Goal: Book appointment/travel/reservation

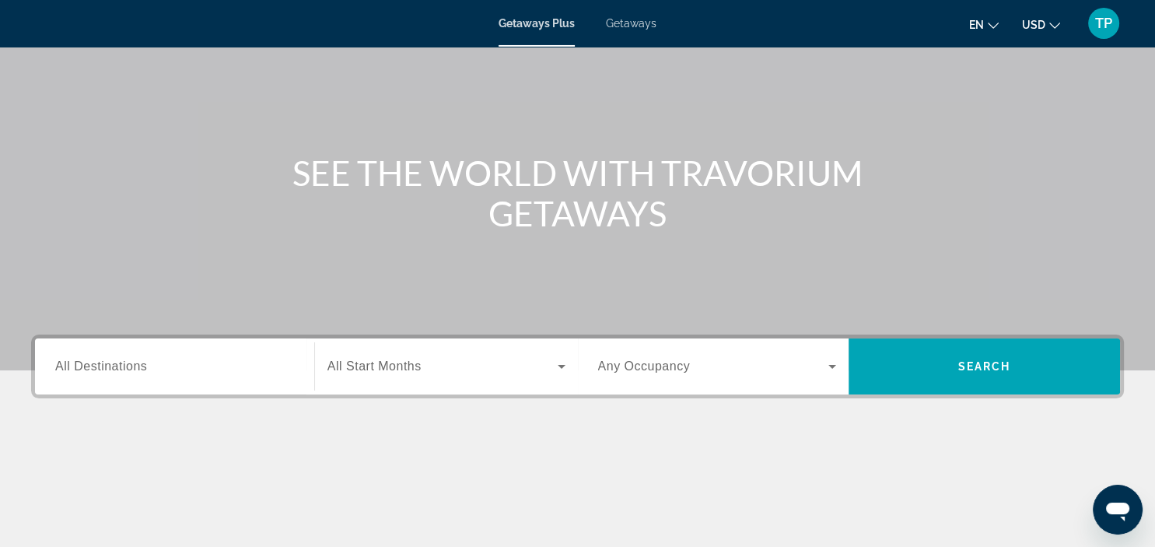
scroll to position [164, 0]
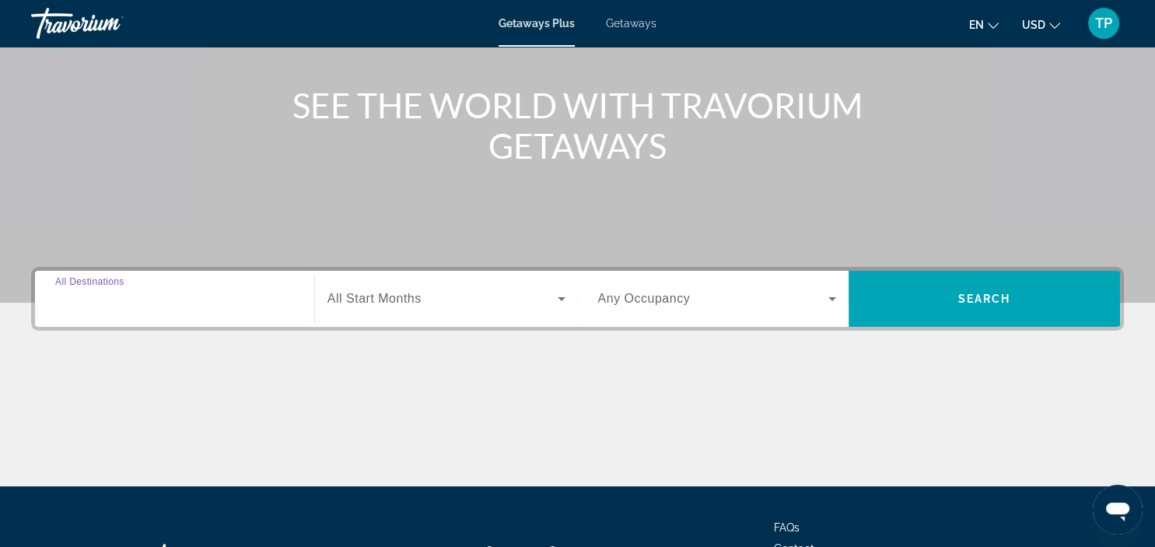
click at [191, 295] on input "Destination All Destinations" at bounding box center [174, 299] width 239 height 19
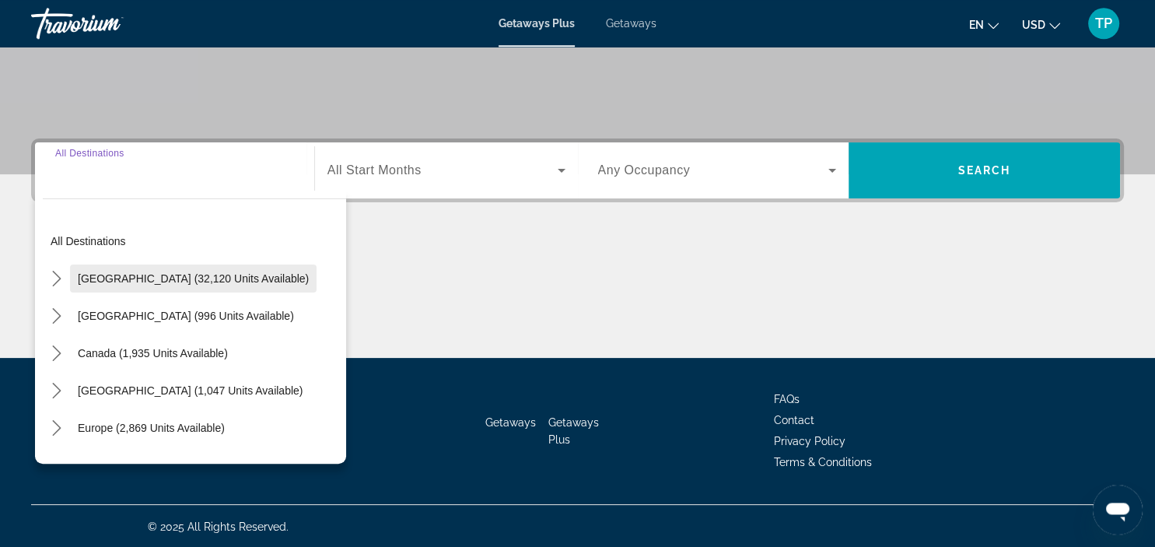
scroll to position [293, 0]
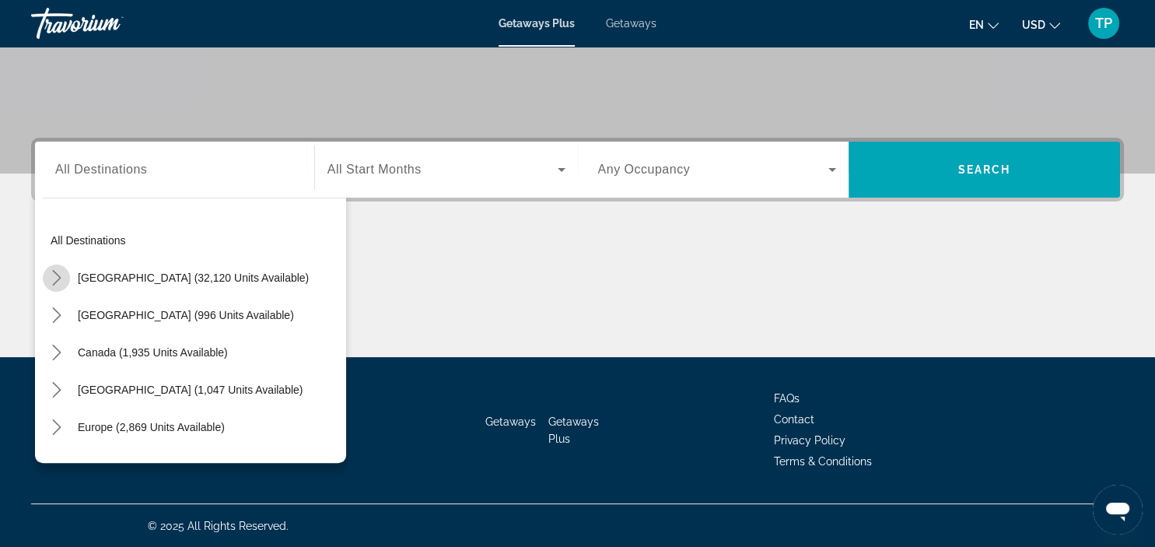
click at [47, 271] on mat-icon "Toggle United States (32,120 units available) submenu" at bounding box center [56, 278] width 27 height 27
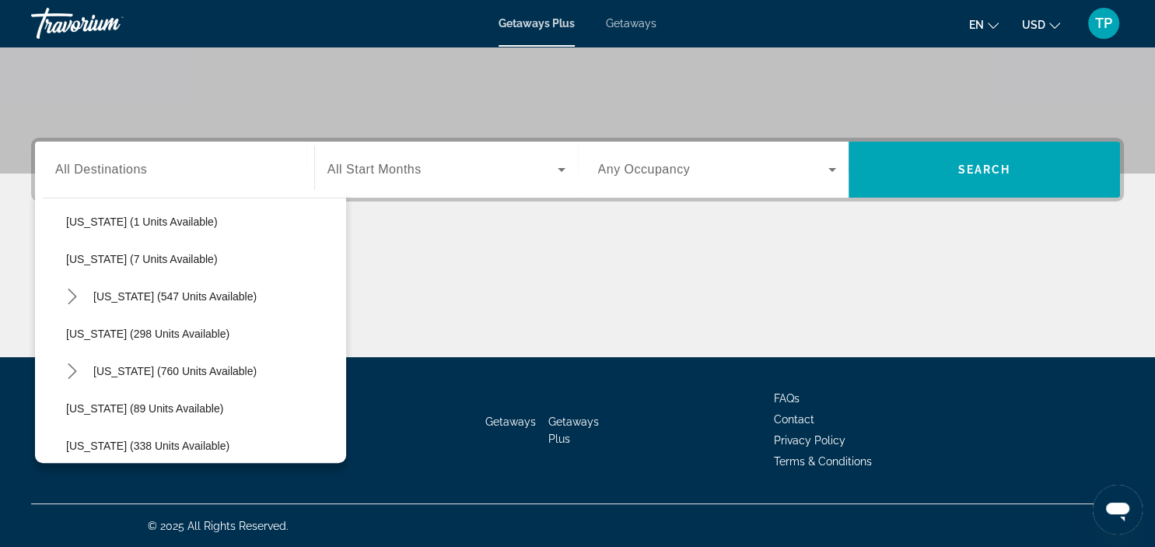
scroll to position [506, 0]
click at [180, 363] on span "[US_STATE] (760 units available)" at bounding box center [174, 369] width 163 height 12
type input "**********"
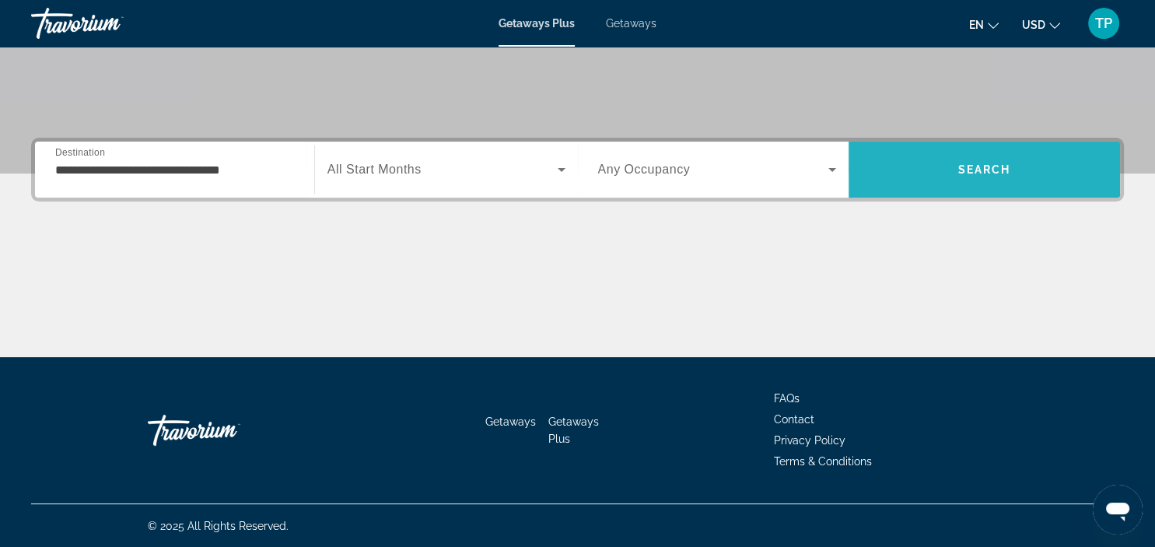
click at [930, 176] on span "Search" at bounding box center [985, 169] width 272 height 37
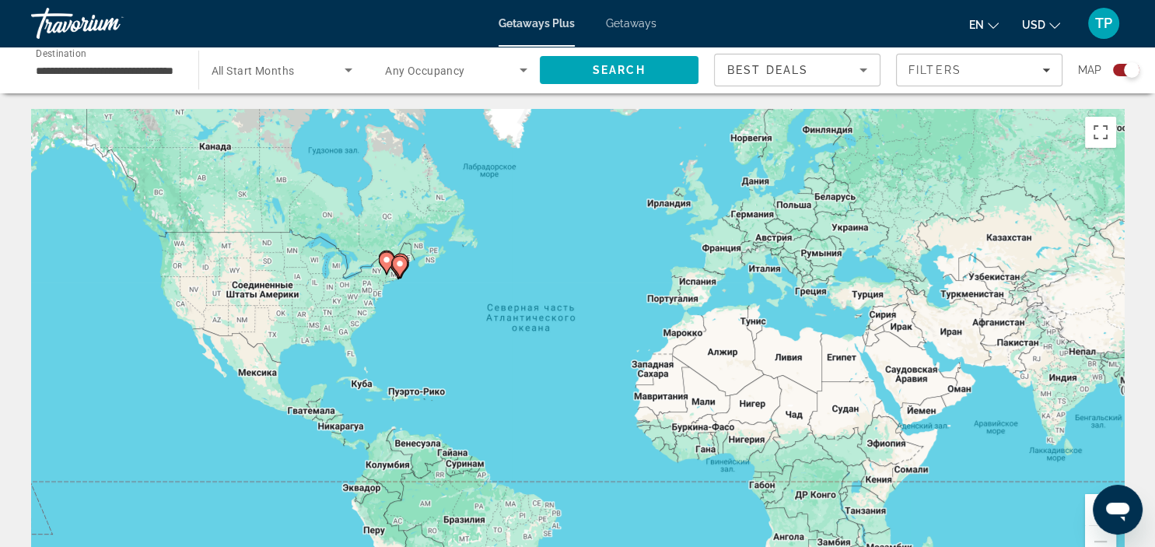
click at [387, 264] on image "Main content" at bounding box center [386, 259] width 9 height 9
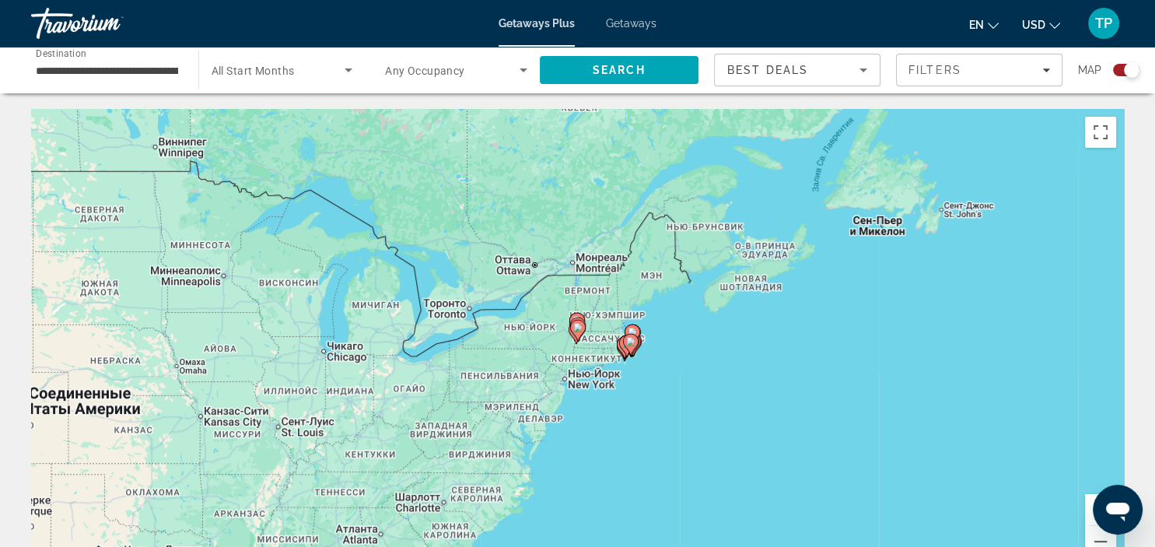
click at [577, 333] on icon "Main content" at bounding box center [577, 331] width 14 height 20
type input "**********"
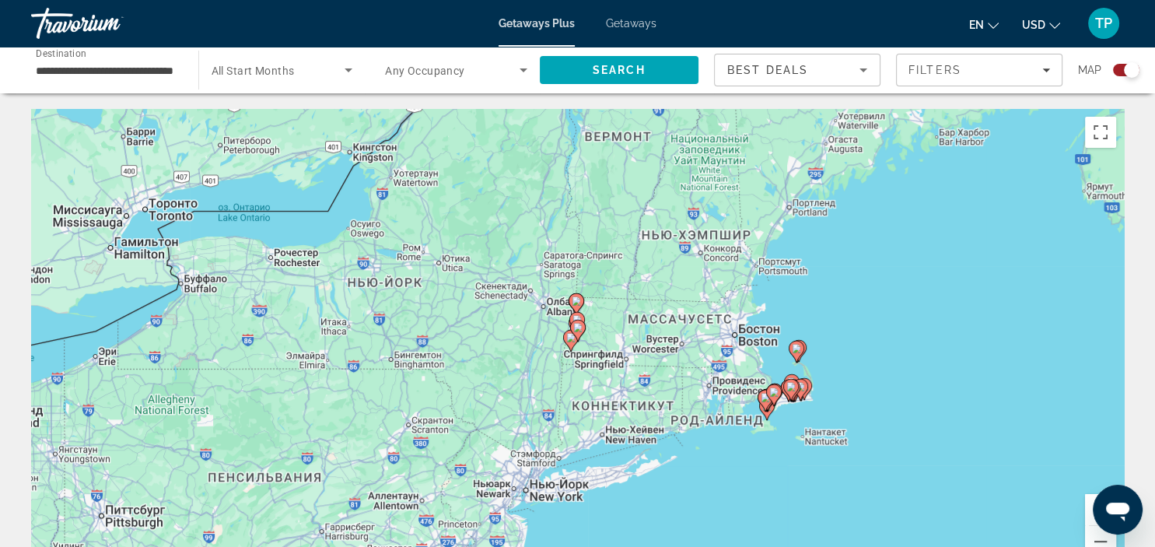
click at [742, 337] on div "Для навигации используйте клавиши со стрелками. Чтобы активировать перетаскиван…" at bounding box center [577, 342] width 1093 height 467
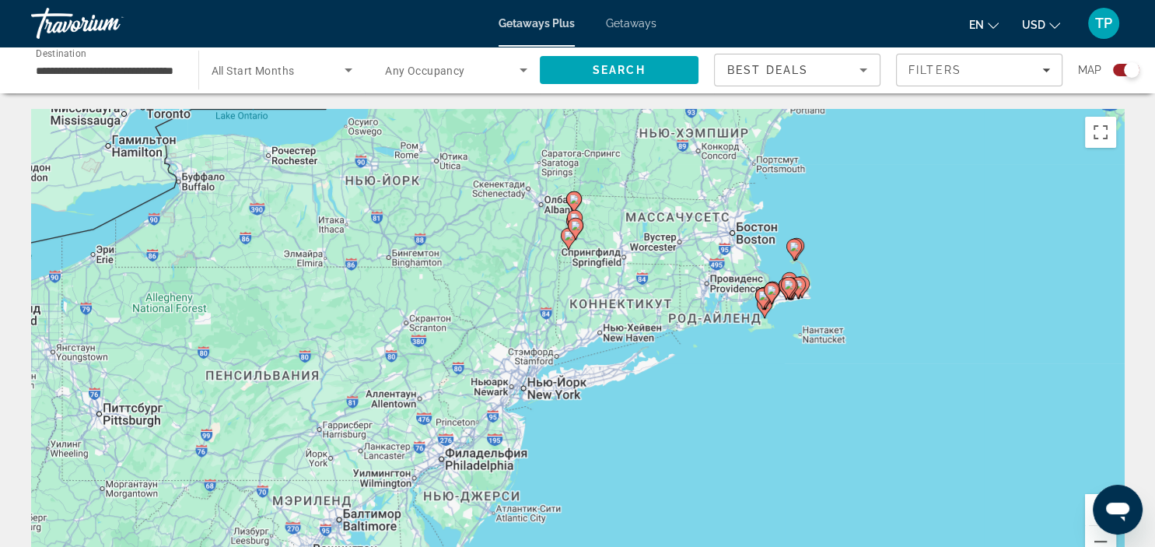
drag, startPoint x: 707, startPoint y: 394, endPoint x: 705, endPoint y: 291, distance: 103.5
click at [705, 291] on div "Чтобы активировать перетаскивание с помощью клавиатуры, нажмите Alt + Ввод. Пос…" at bounding box center [577, 342] width 1093 height 467
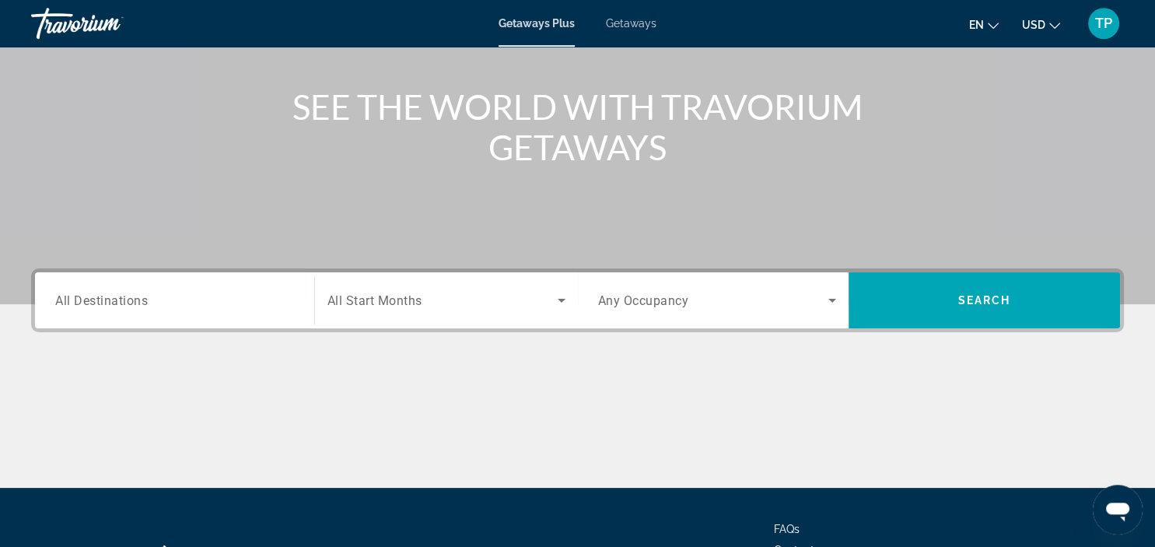
scroll to position [164, 0]
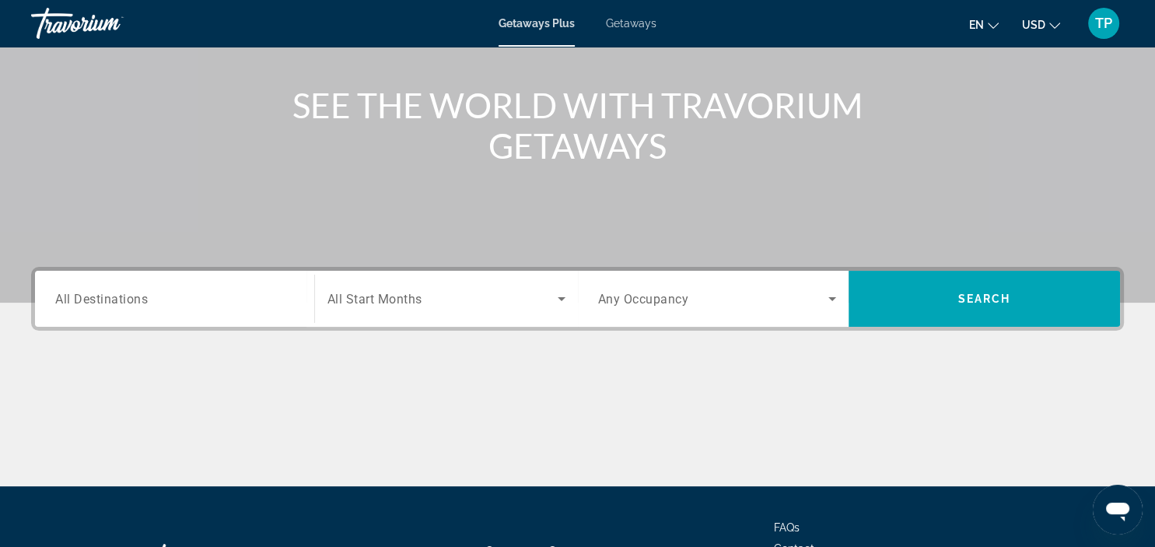
click at [621, 11] on div "Getaways Plus Getaways en English Español Français Italiano Português русский U…" at bounding box center [577, 23] width 1155 height 40
click at [621, 22] on span "Getaways" at bounding box center [631, 23] width 51 height 12
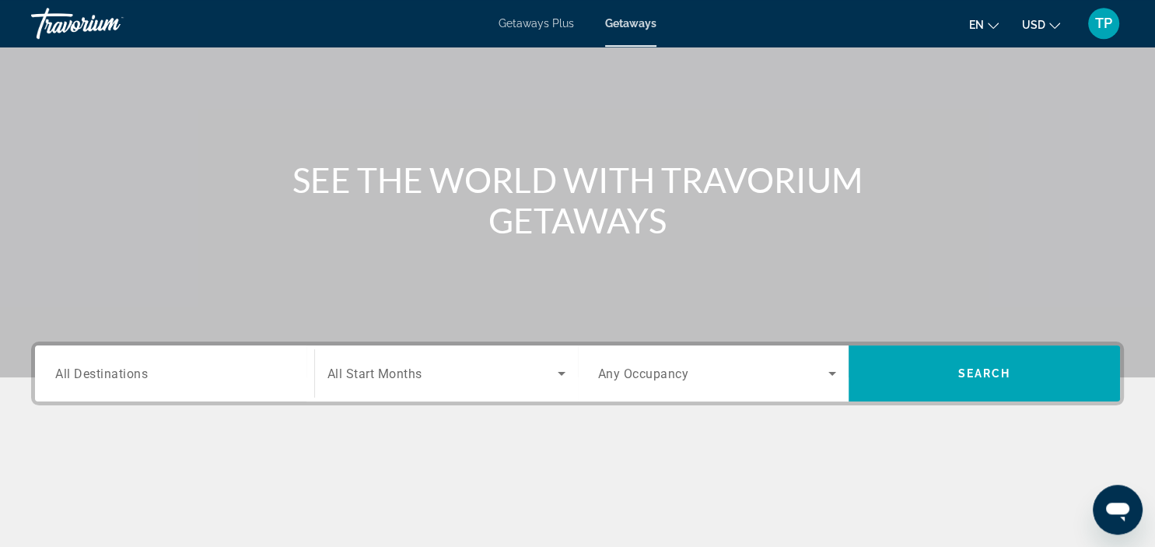
scroll to position [246, 0]
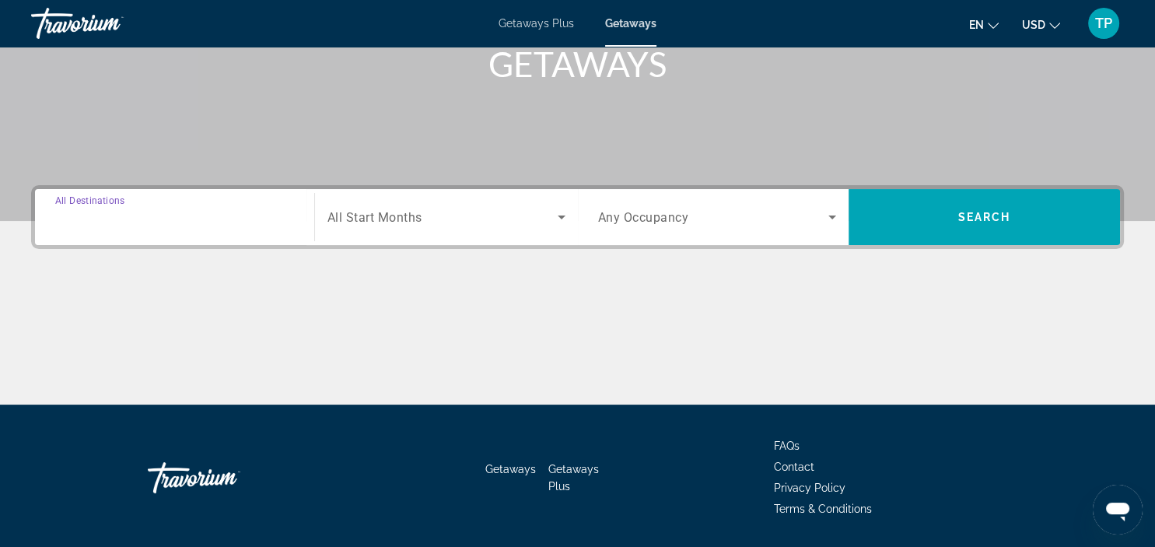
click at [221, 222] on input "Destination All Destinations" at bounding box center [174, 218] width 239 height 19
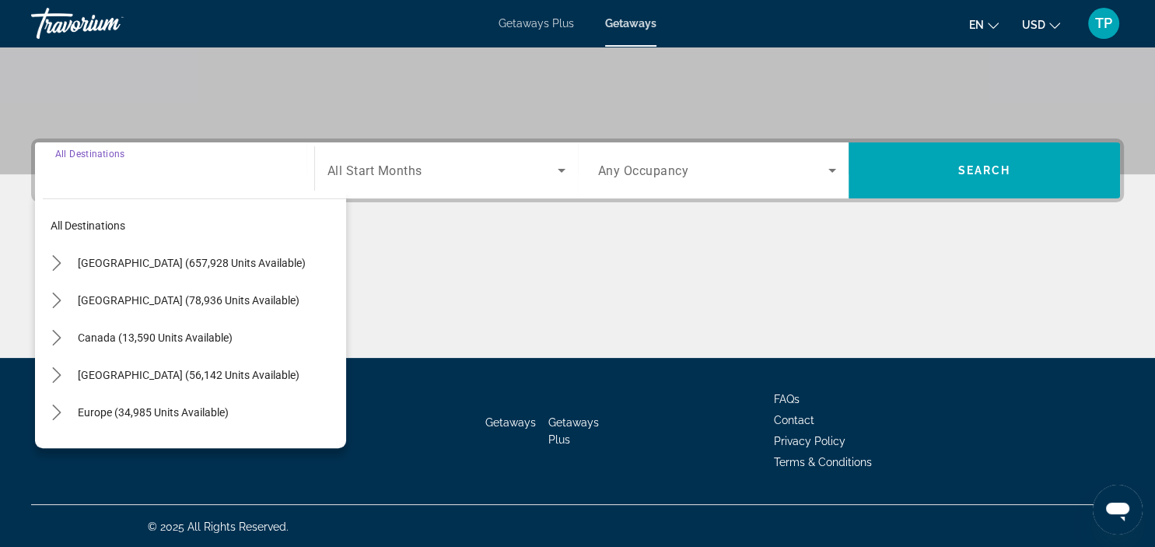
scroll to position [293, 0]
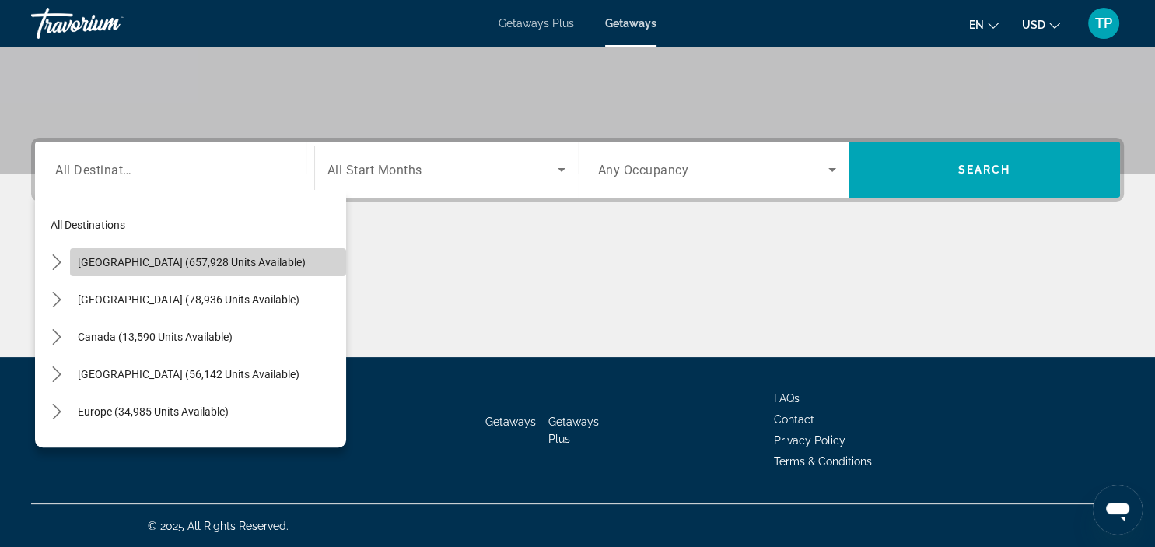
click at [201, 257] on span "[GEOGRAPHIC_DATA] (657,928 units available)" at bounding box center [192, 262] width 228 height 12
type input "**********"
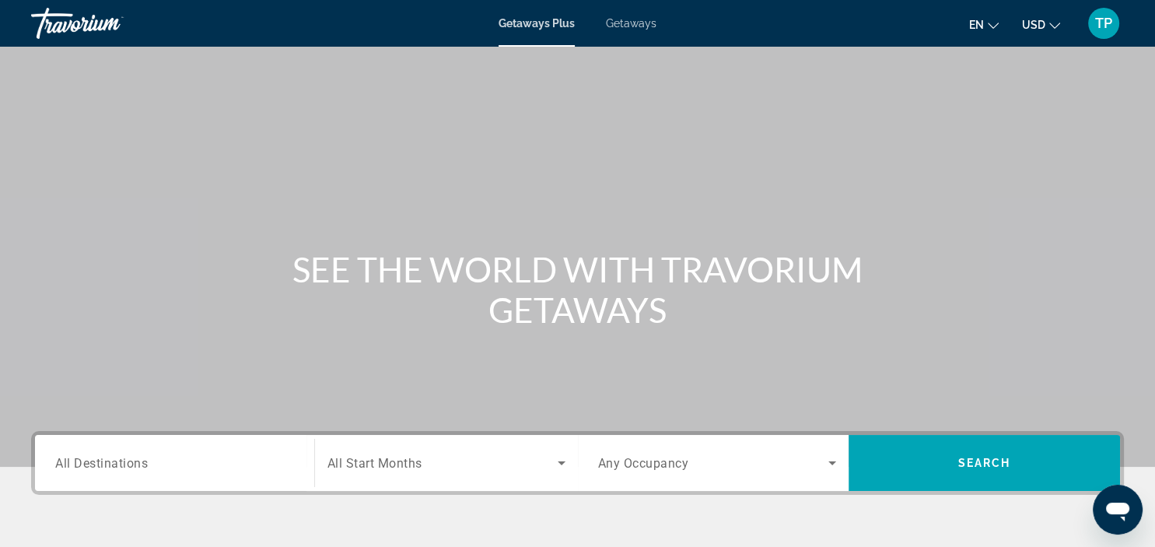
click at [629, 22] on span "Getaways" at bounding box center [631, 23] width 51 height 12
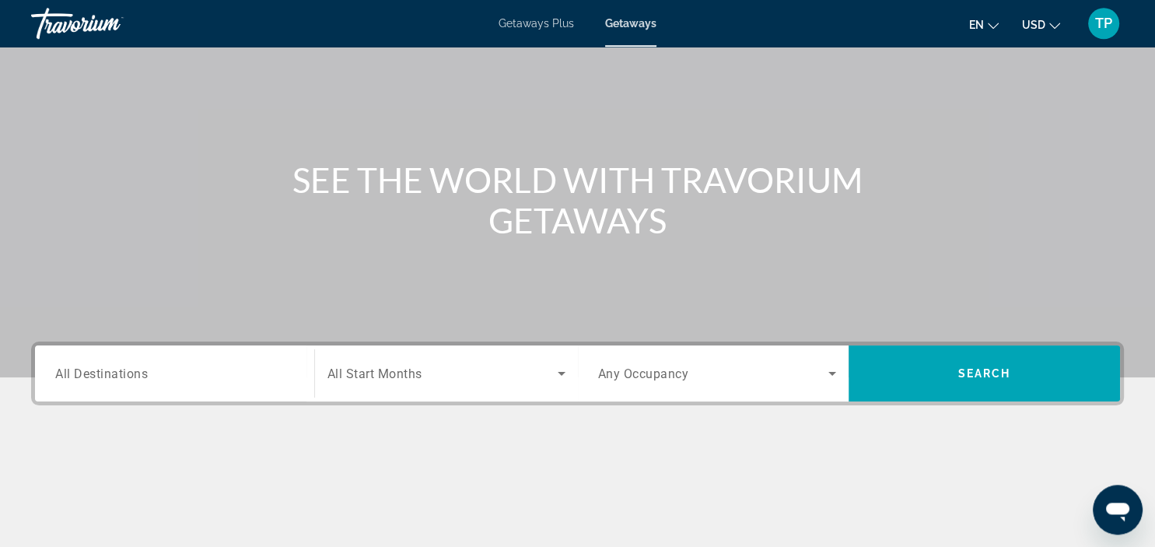
scroll to position [164, 0]
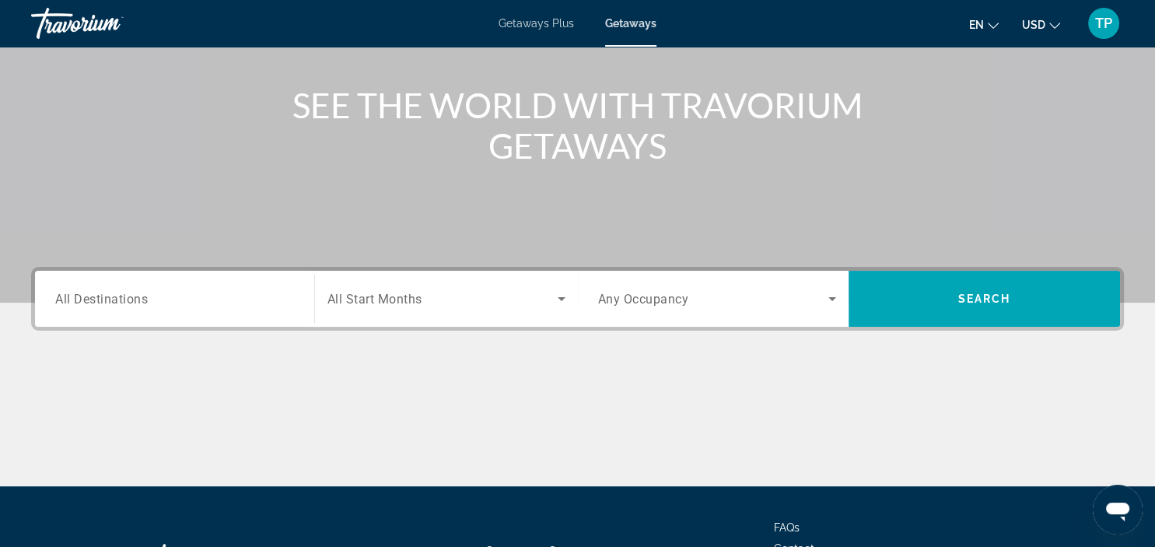
click at [117, 303] on span "All Destinations" at bounding box center [101, 298] width 93 height 15
click at [117, 303] on input "Destination All Destinations" at bounding box center [174, 299] width 239 height 19
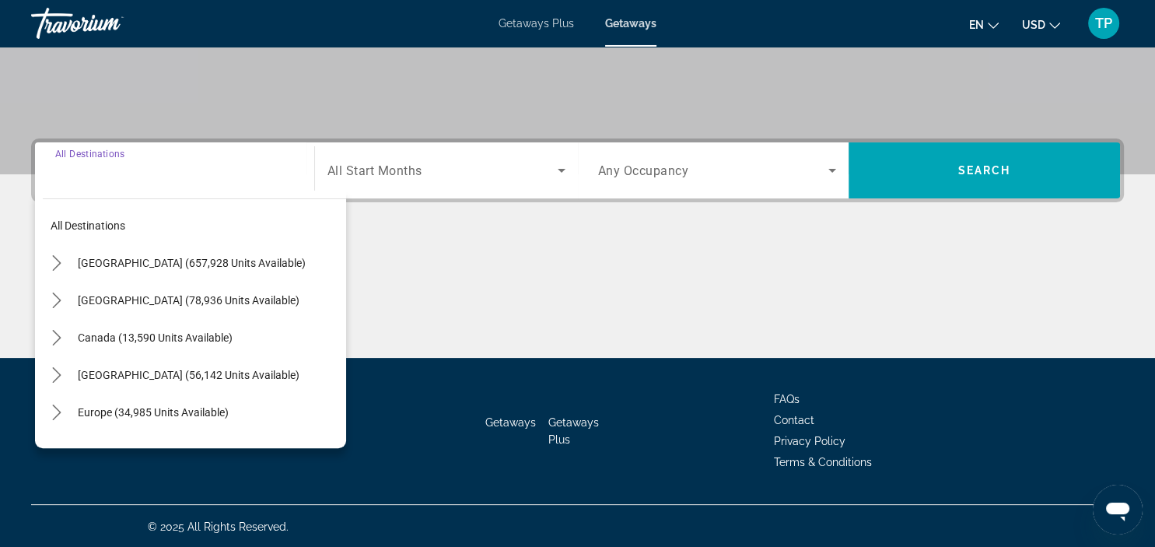
scroll to position [293, 0]
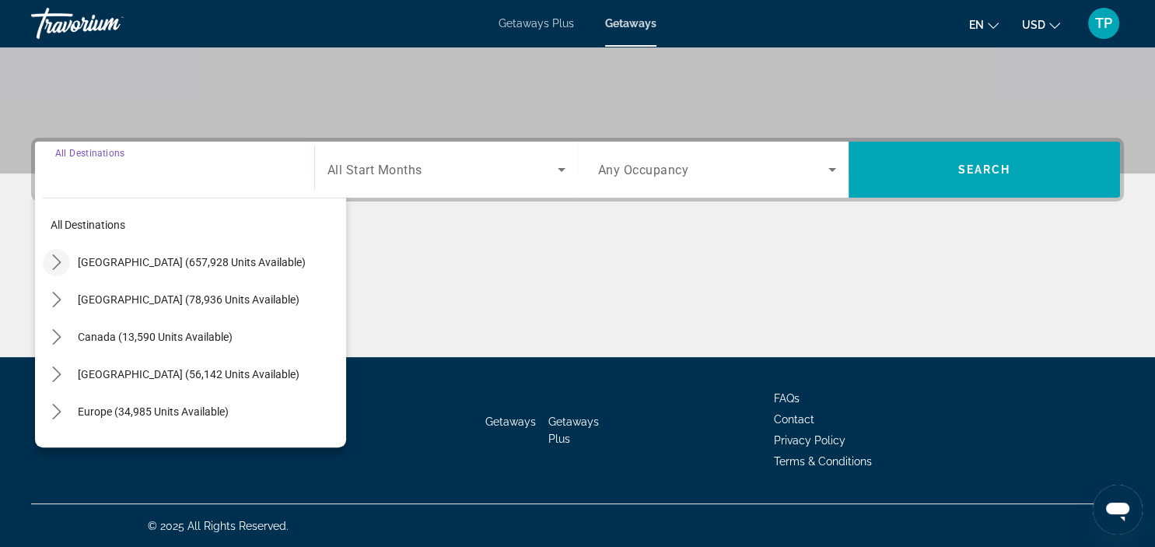
click at [51, 262] on icon "Toggle United States (657,928 units available) submenu" at bounding box center [57, 262] width 16 height 16
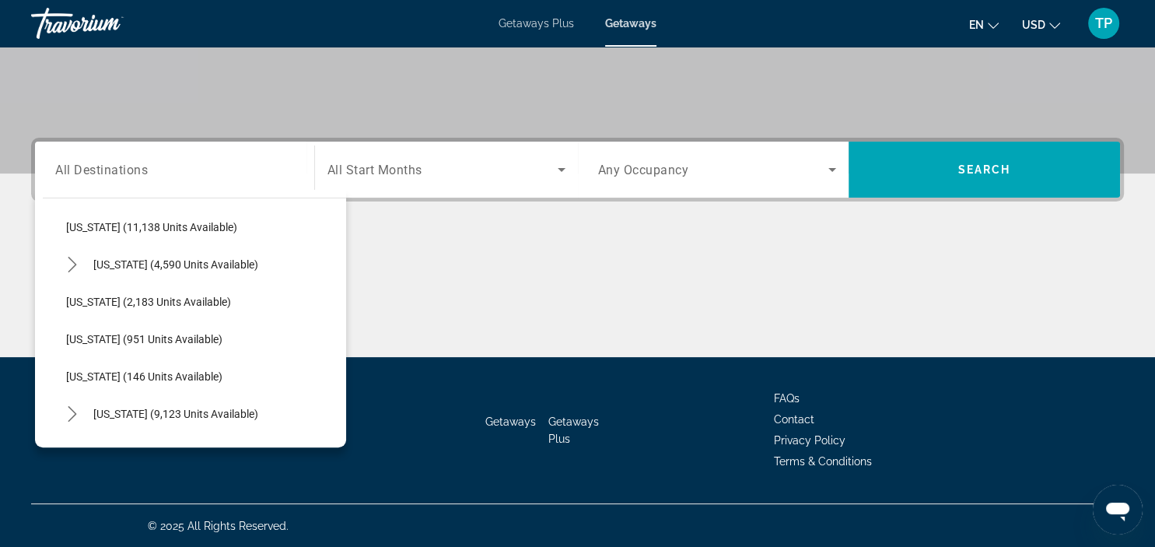
scroll to position [627, 0]
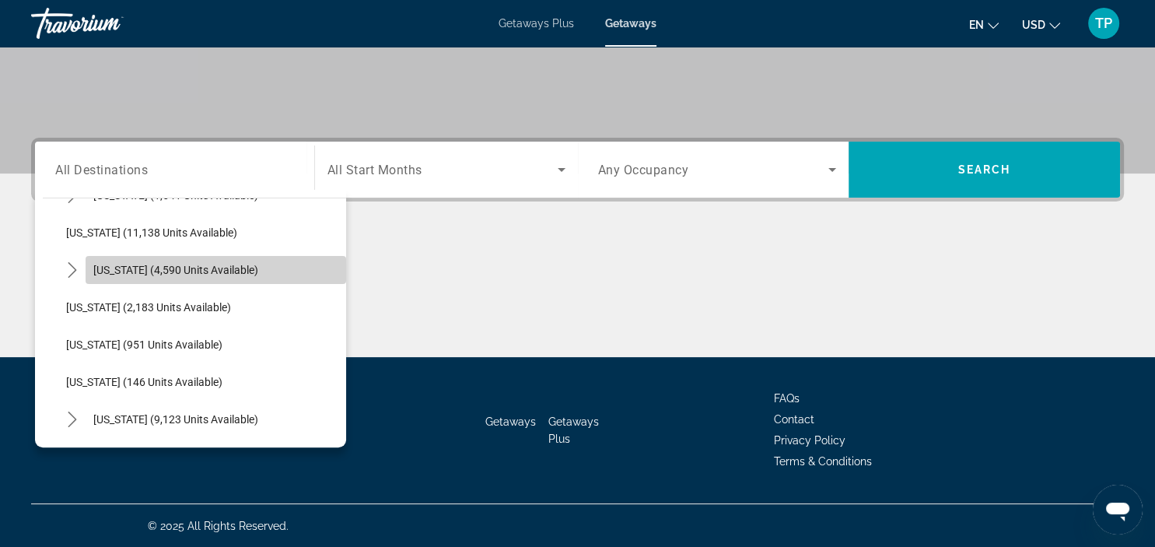
click at [171, 272] on span "[US_STATE] (4,590 units available)" at bounding box center [175, 270] width 165 height 12
type input "**********"
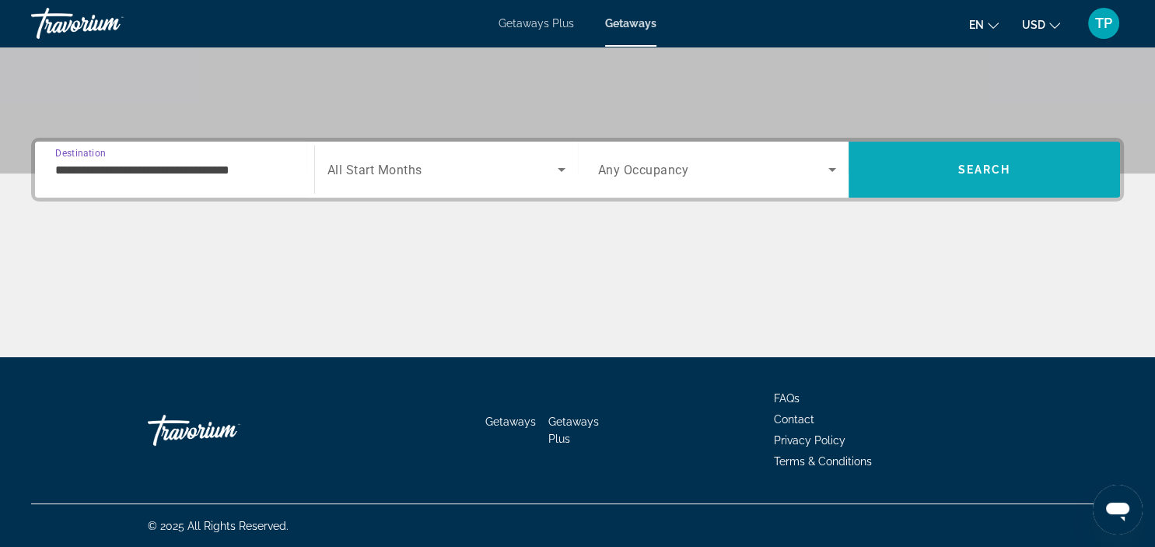
click at [925, 184] on span "Search" at bounding box center [985, 169] width 272 height 37
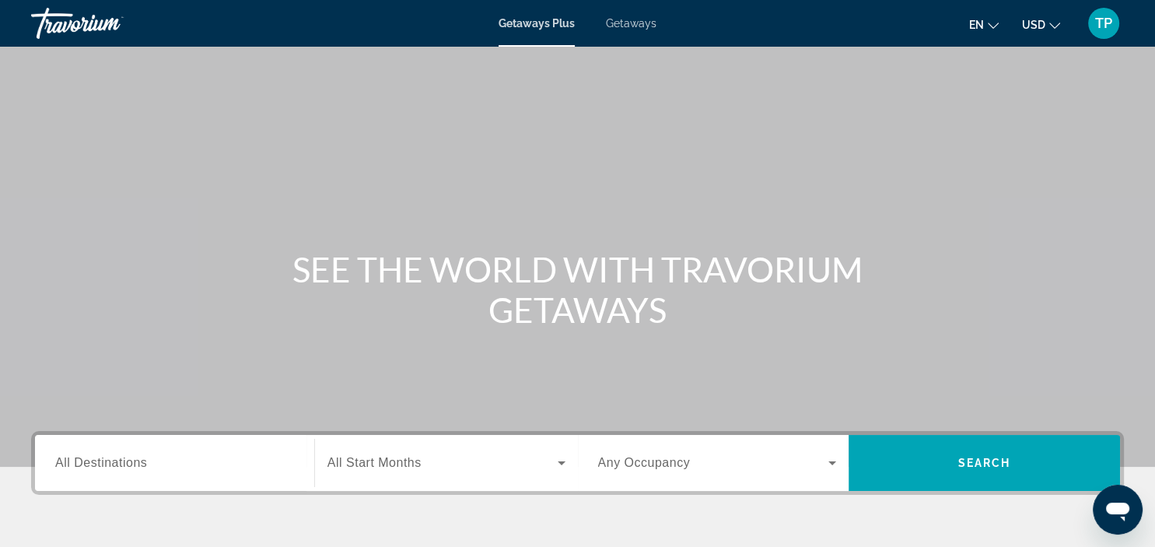
click at [632, 24] on span "Getaways" at bounding box center [631, 23] width 51 height 12
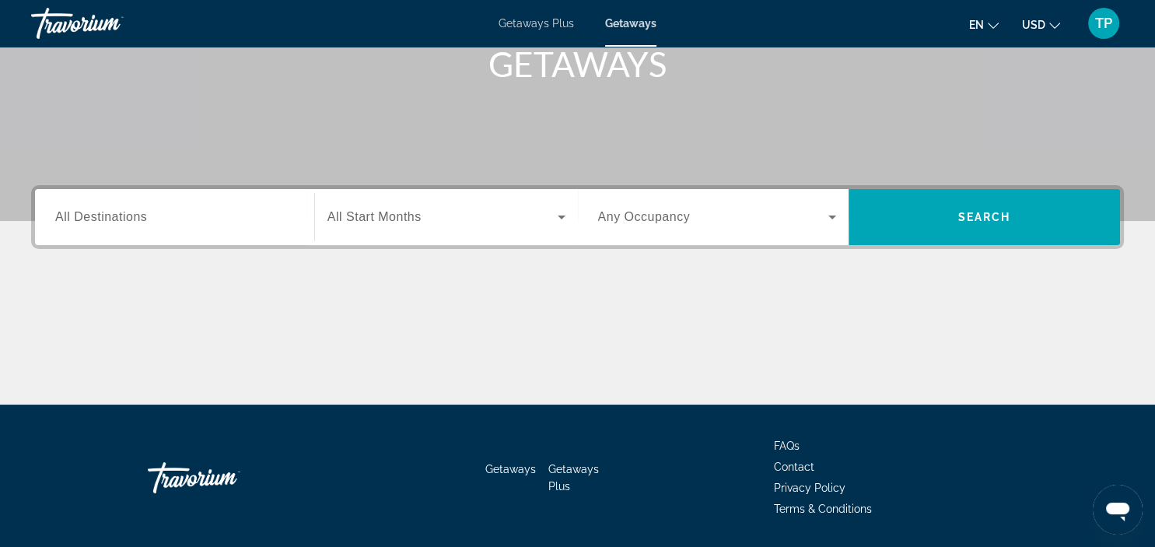
click at [86, 219] on span "All Destinations" at bounding box center [101, 216] width 92 height 13
click at [86, 219] on input "Destination All Destinations" at bounding box center [174, 218] width 239 height 19
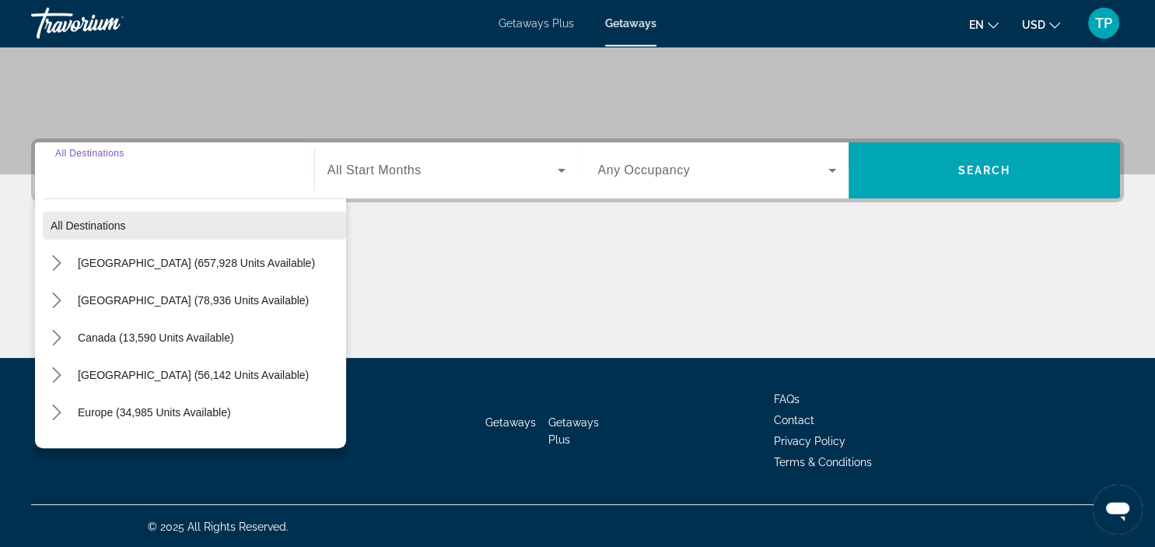
scroll to position [293, 0]
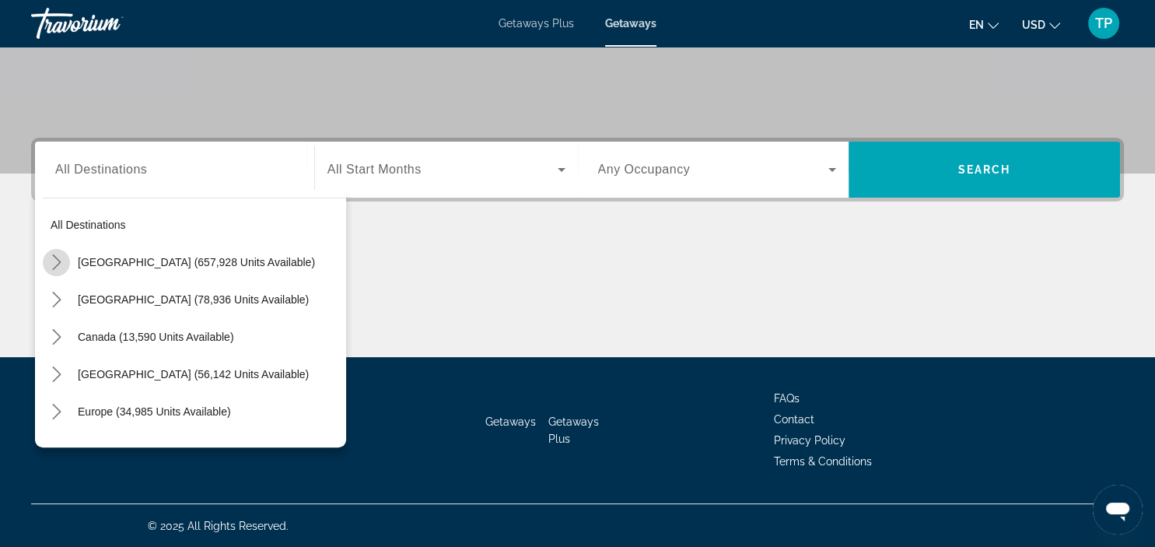
click at [55, 258] on icon "Toggle United States (657,928 units available) submenu" at bounding box center [56, 262] width 9 height 16
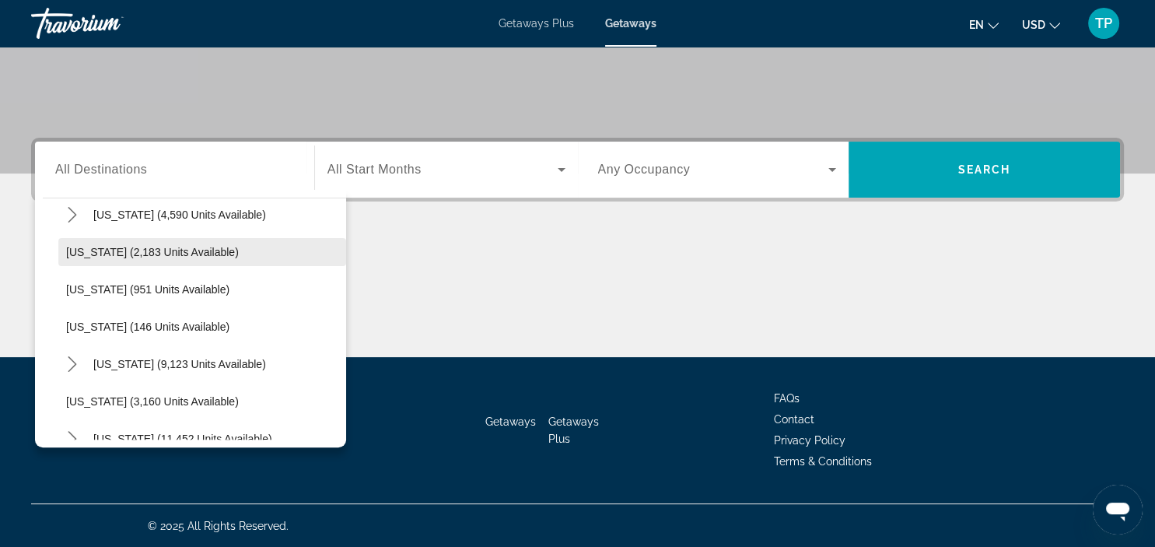
scroll to position [627, 0]
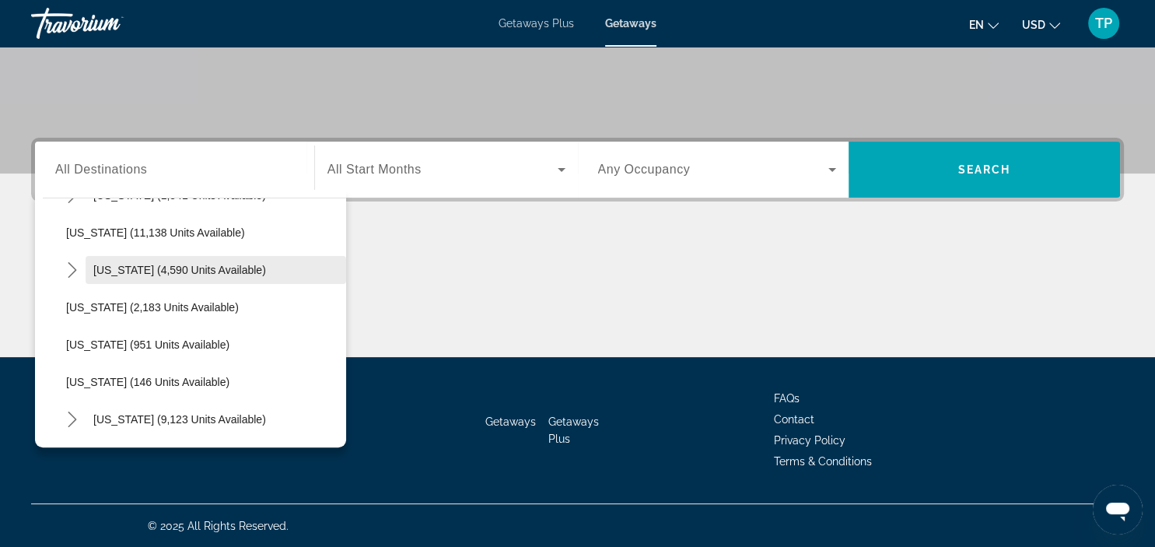
click at [143, 272] on span "[US_STATE] (4,590 units available)" at bounding box center [179, 270] width 173 height 12
type input "**********"
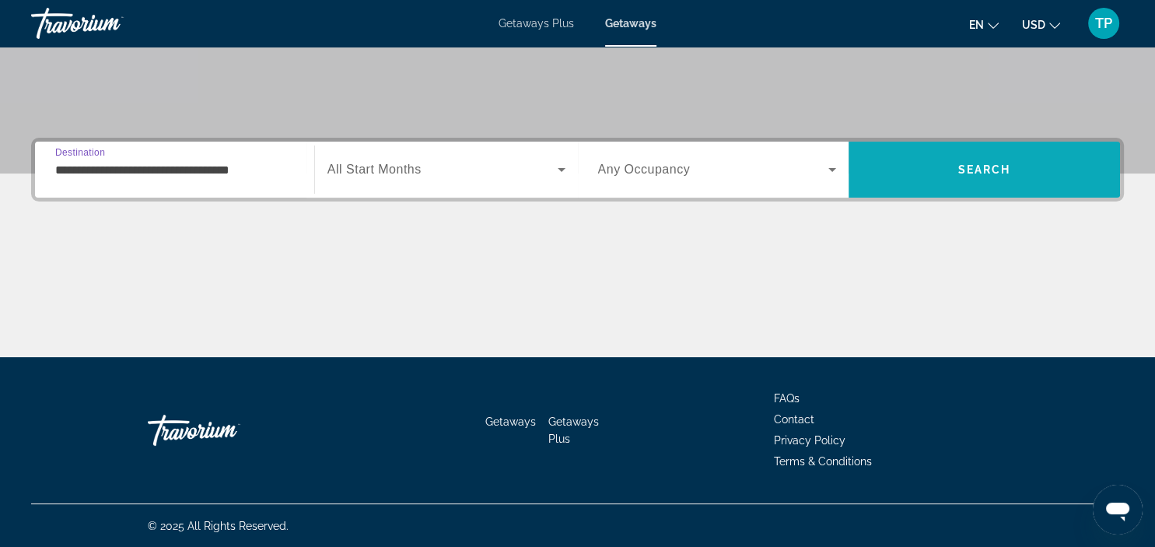
click at [985, 180] on span "Search" at bounding box center [985, 169] width 272 height 37
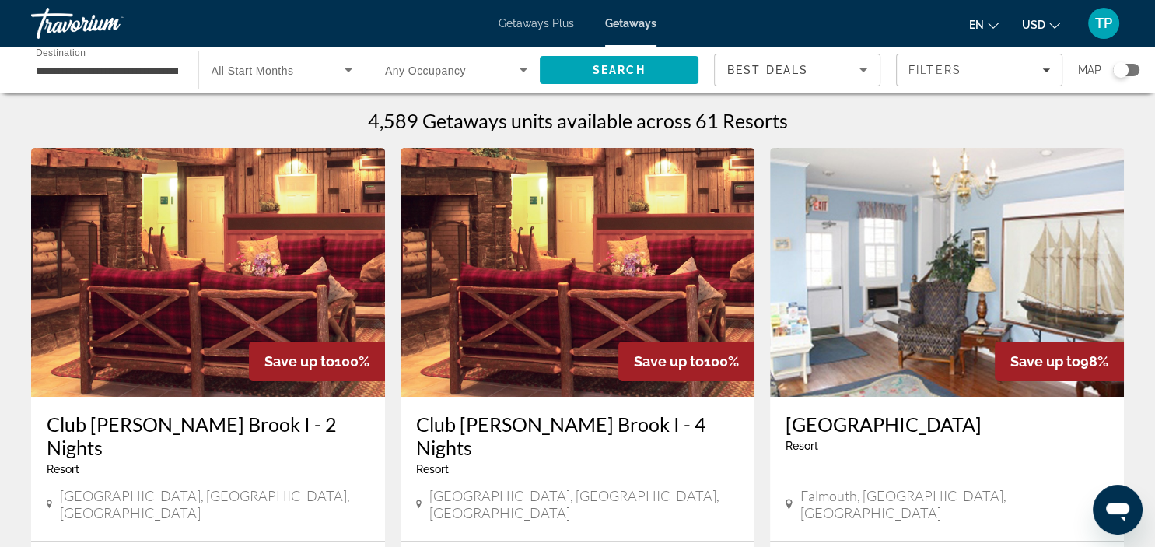
click at [1122, 70] on div "Search widget" at bounding box center [1121, 70] width 16 height 16
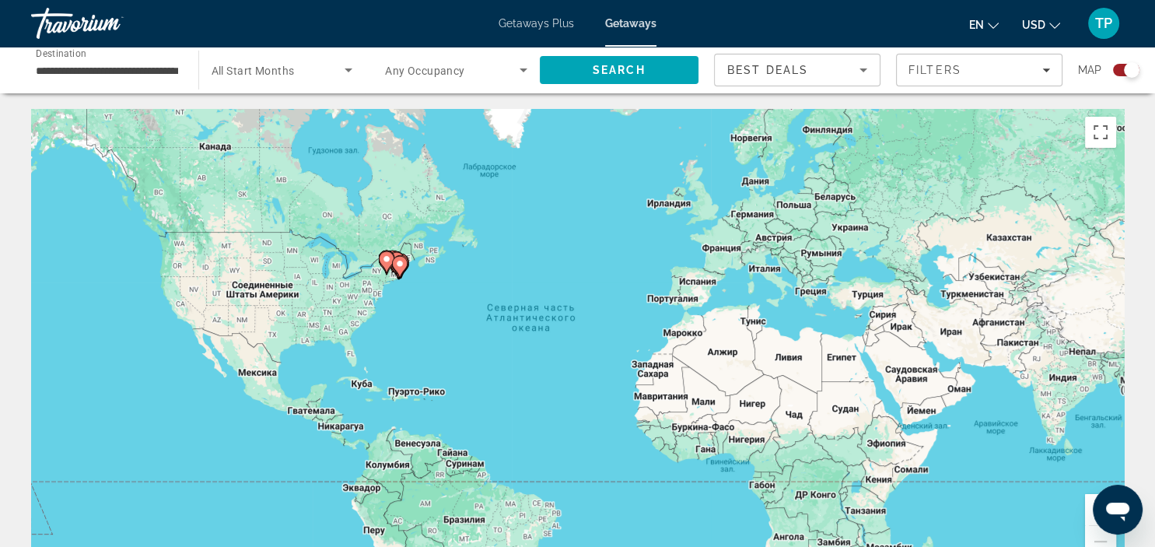
click at [398, 263] on image "Main content" at bounding box center [399, 263] width 9 height 9
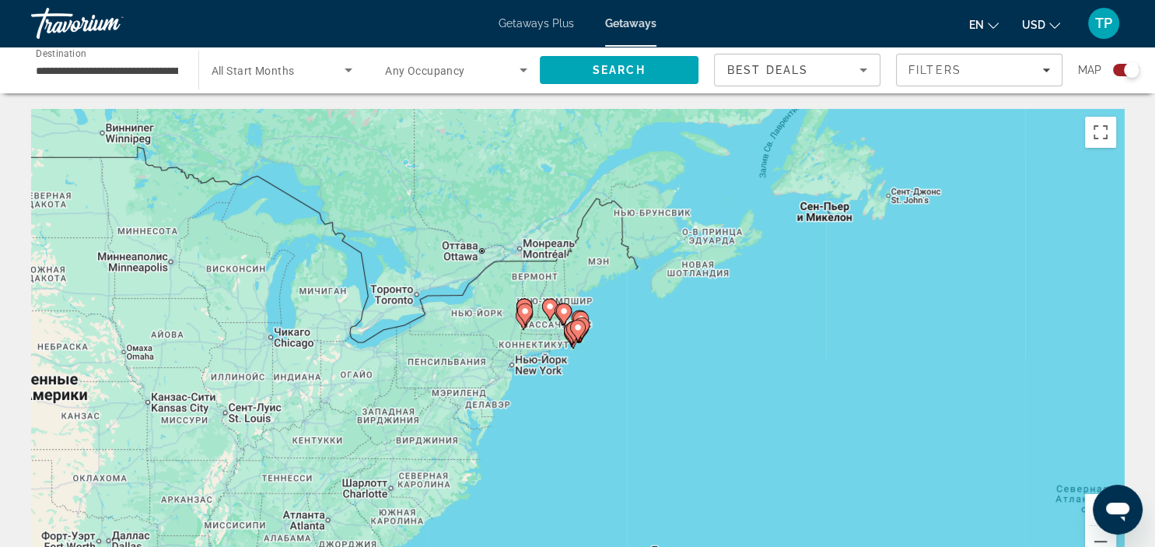
click at [560, 310] on image "Main content" at bounding box center [563, 311] width 9 height 9
type input "**********"
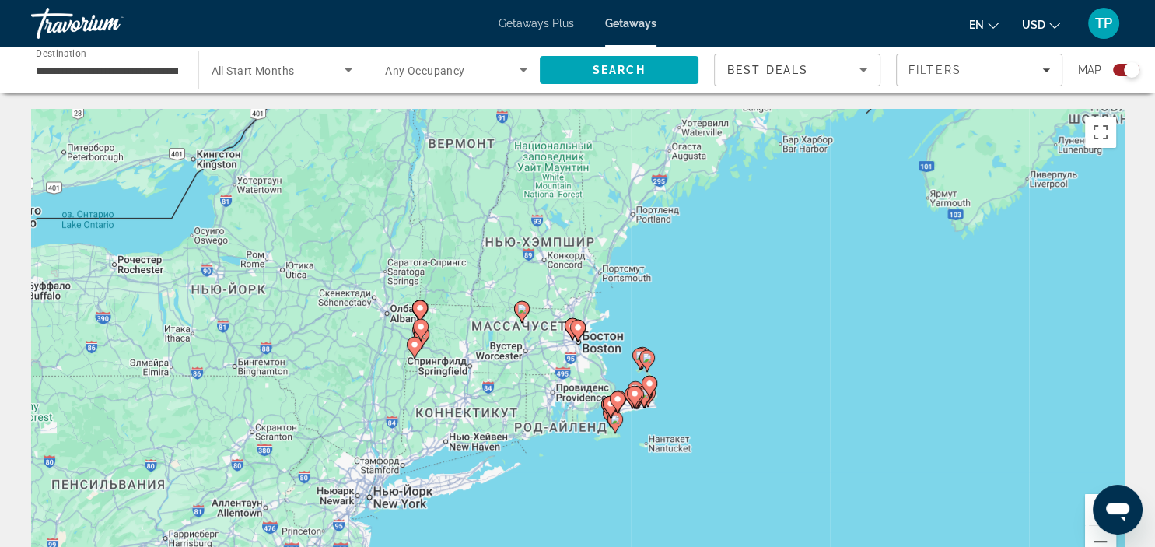
click at [581, 332] on icon "Main content" at bounding box center [577, 331] width 14 height 20
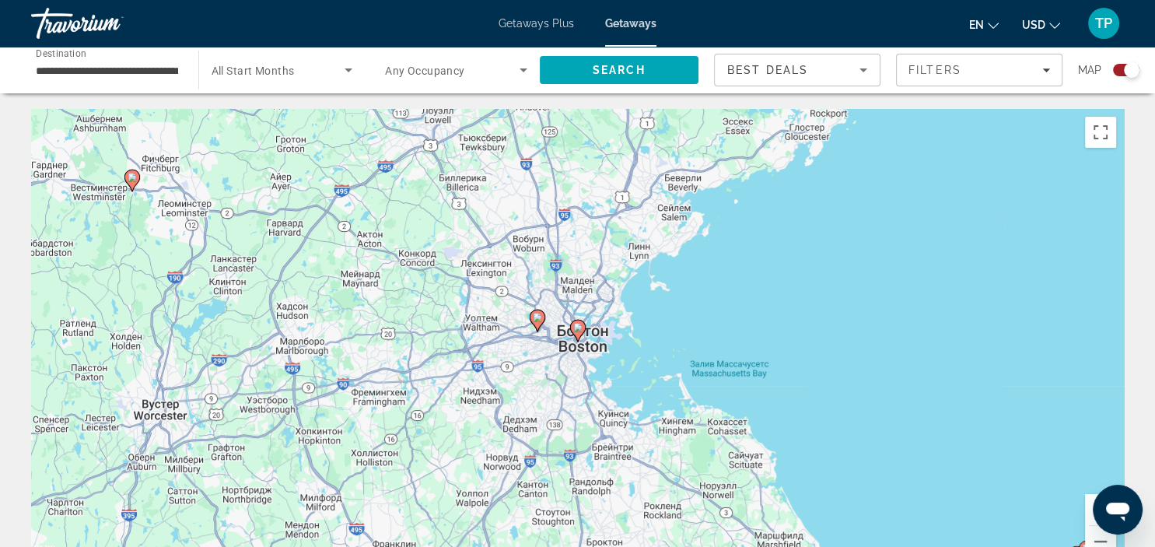
click at [577, 335] on icon "Main content" at bounding box center [577, 331] width 14 height 20
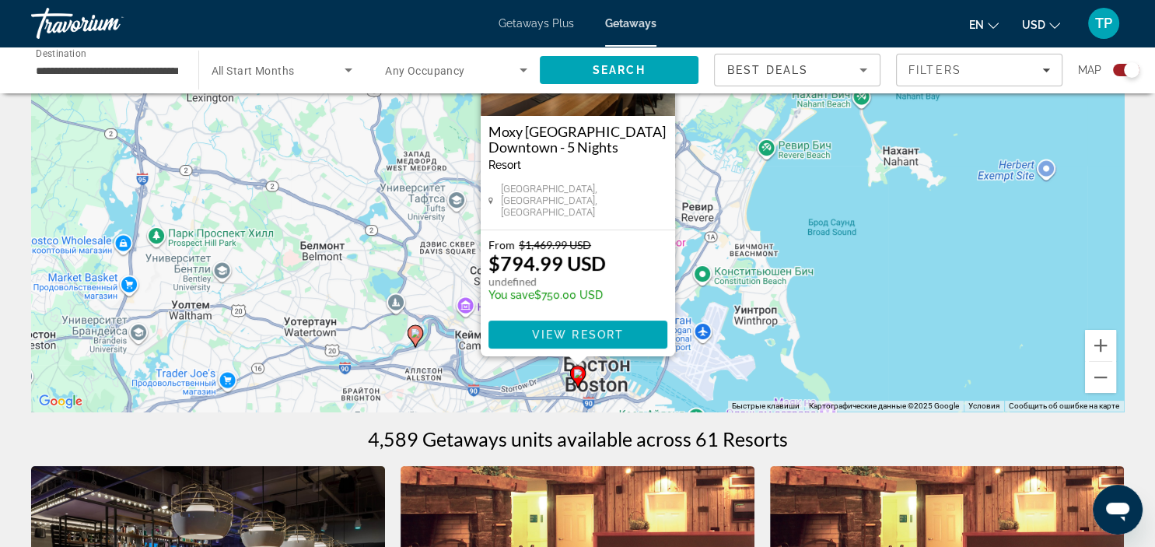
scroll to position [82, 0]
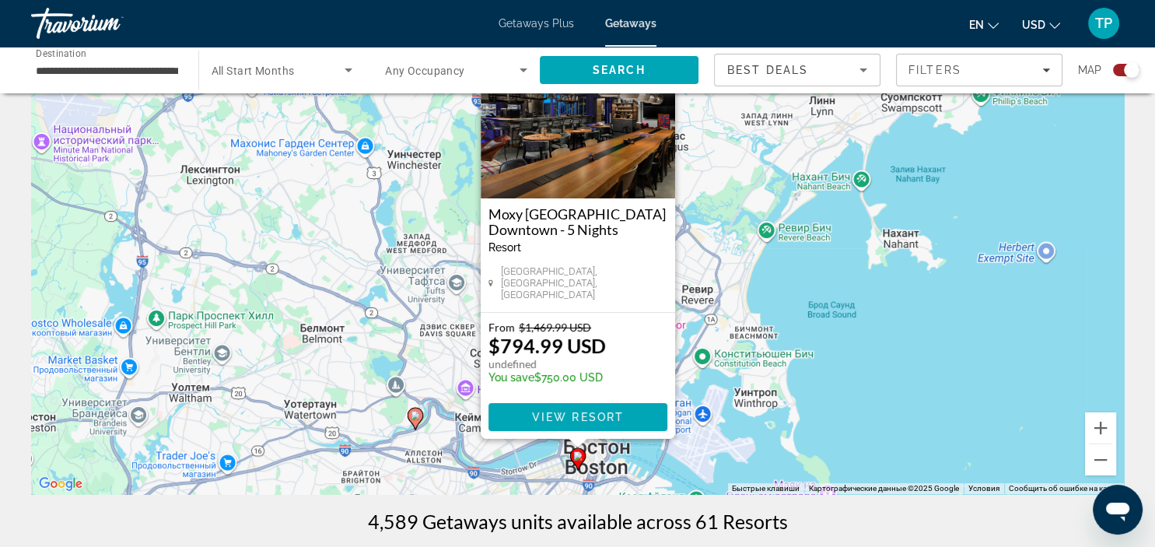
click at [698, 317] on div "Чтобы активировать перетаскивание с помощью клавиатуры, нажмите Alt + Ввод. Пос…" at bounding box center [577, 260] width 1093 height 467
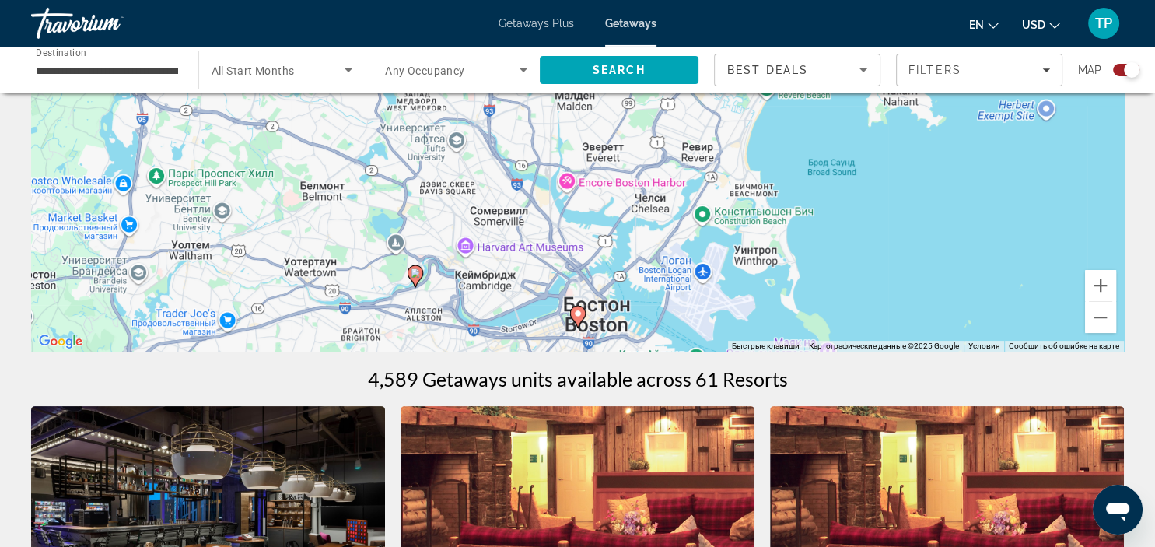
scroll to position [246, 0]
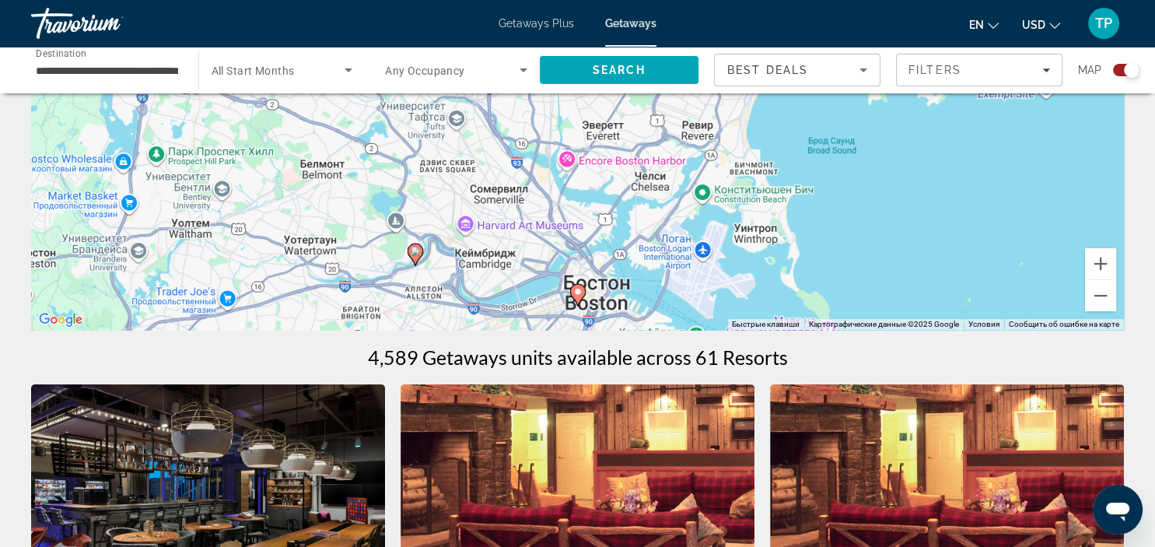
click at [417, 254] on image "Main content" at bounding box center [415, 251] width 9 height 9
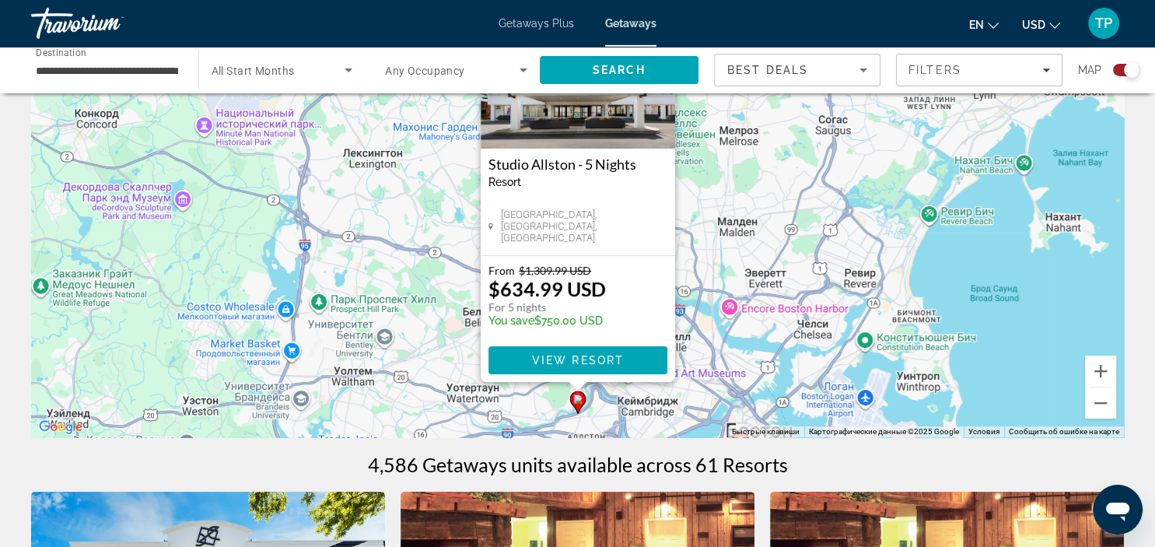
scroll to position [164, 0]
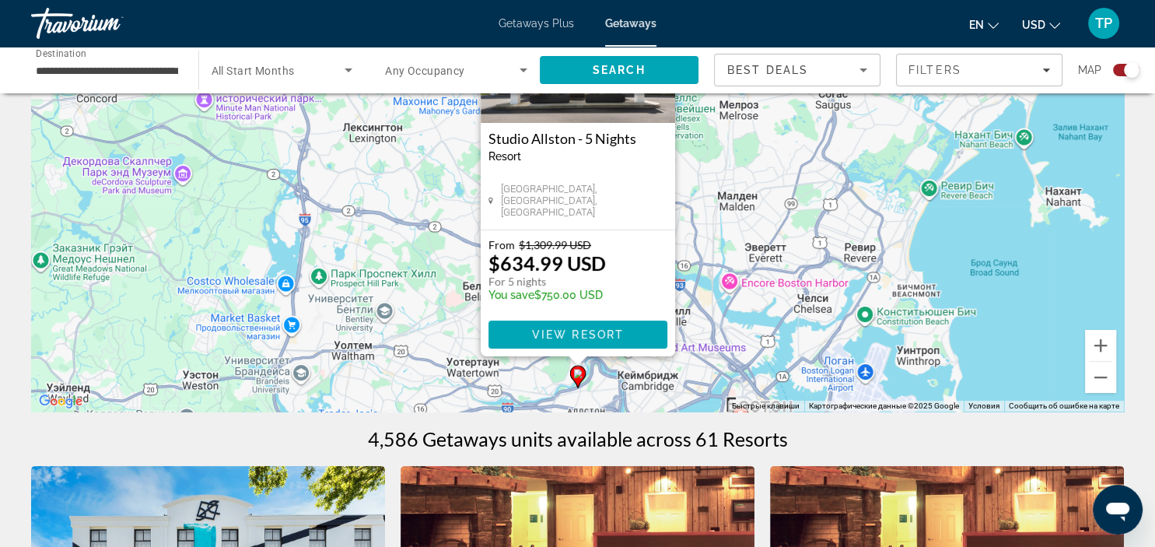
click at [735, 281] on div "Чтобы активировать перетаскивание с помощью клавиатуры, нажмите Alt + Ввод. Пос…" at bounding box center [577, 178] width 1093 height 467
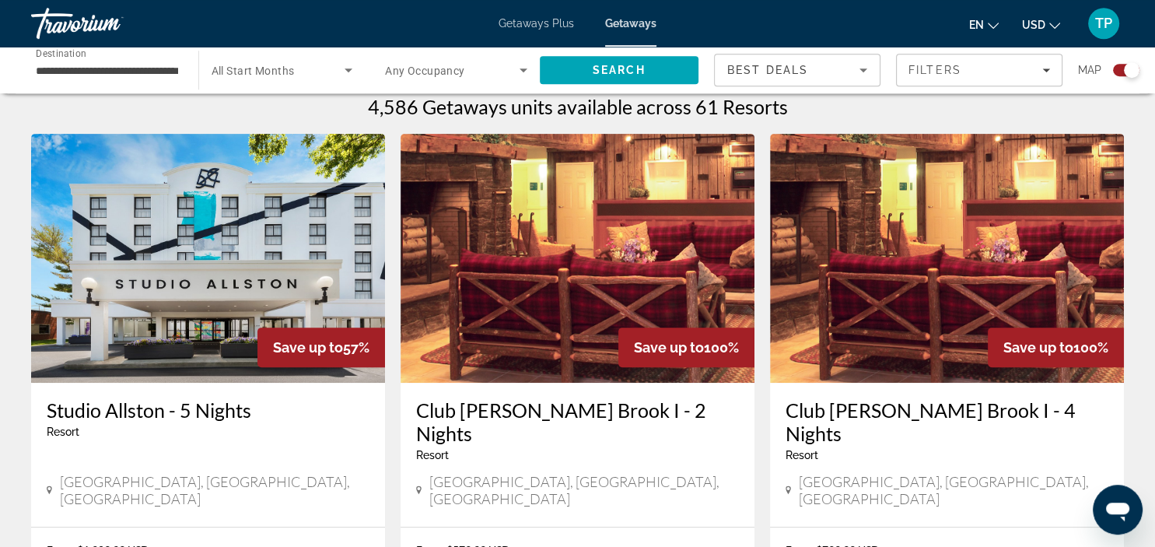
scroll to position [492, 0]
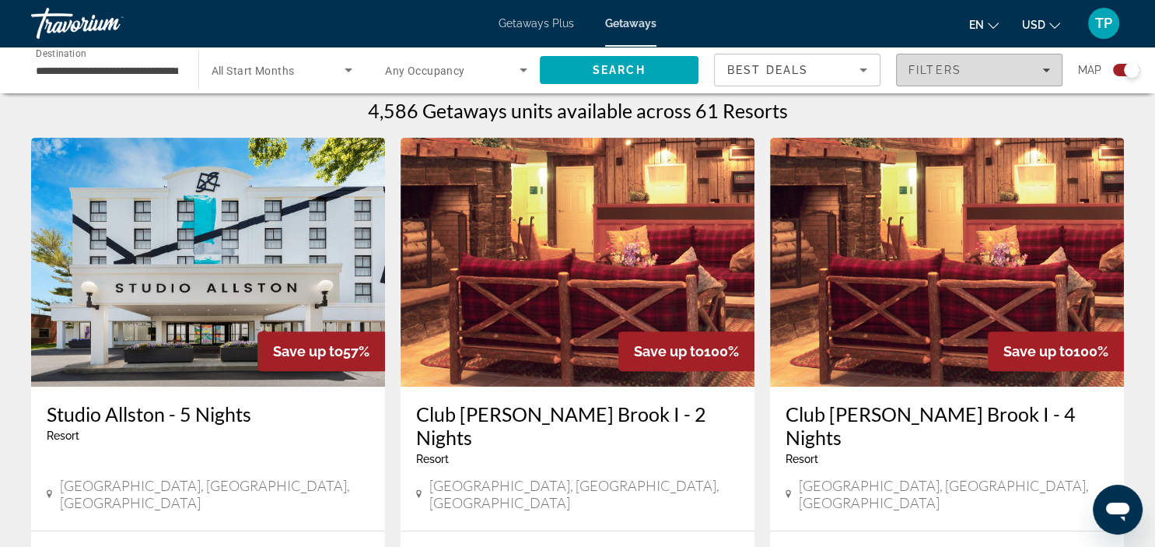
click at [1046, 74] on div "Filters" at bounding box center [980, 70] width 142 height 12
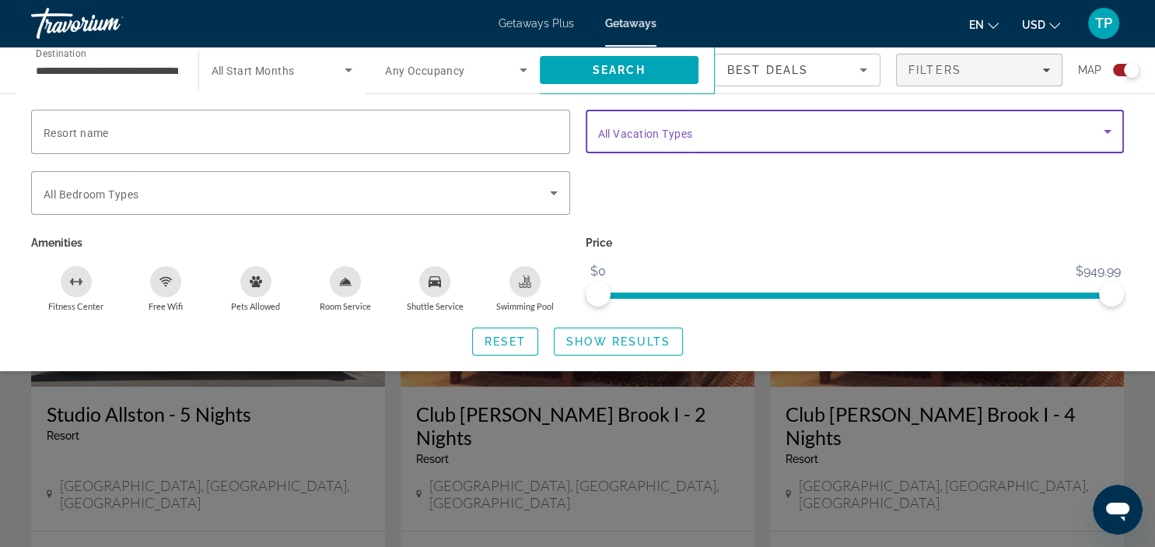
click at [1099, 138] on icon "Search widget" at bounding box center [1108, 131] width 19 height 19
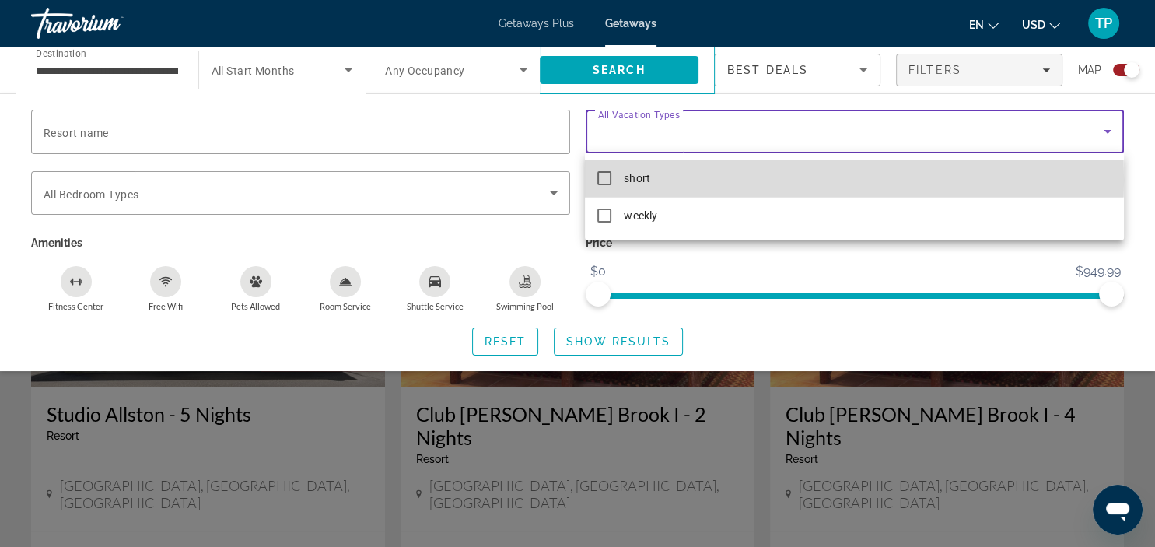
click at [606, 180] on mat-pseudo-checkbox at bounding box center [605, 178] width 14 height 14
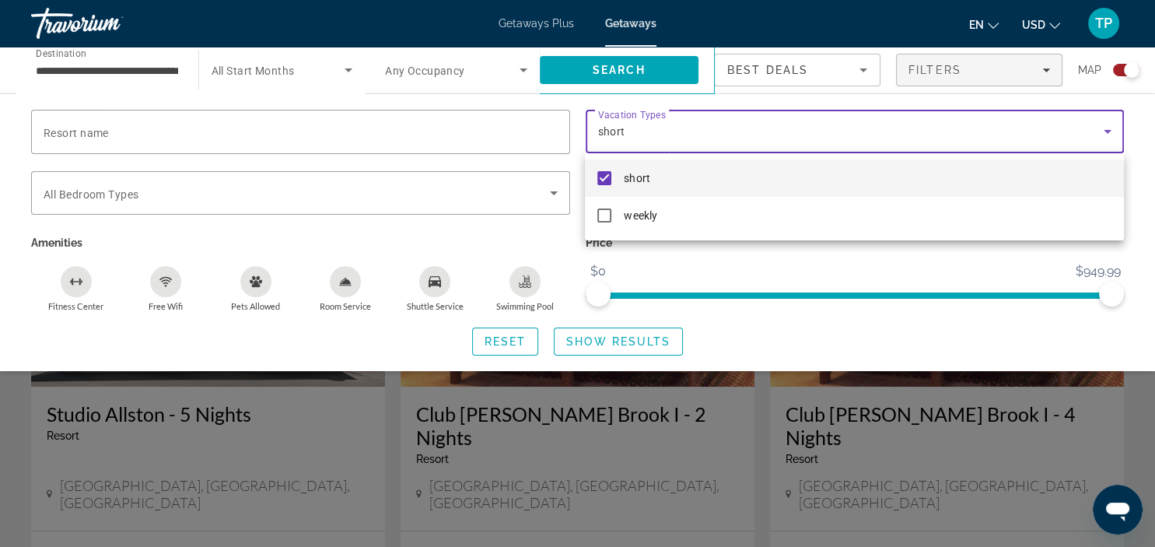
click at [854, 188] on mat-option "short" at bounding box center [854, 177] width 538 height 37
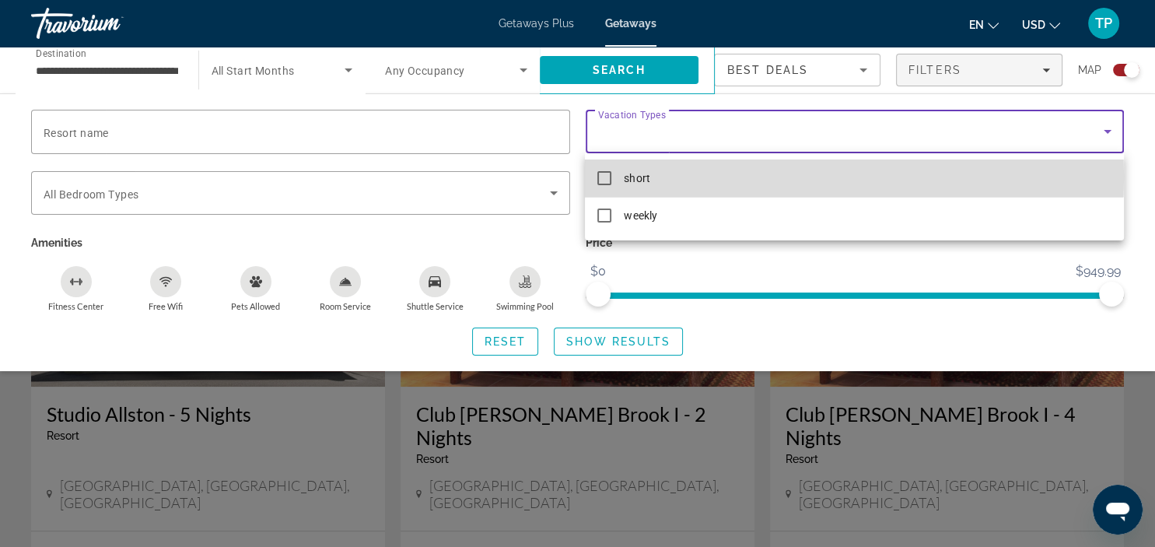
click at [603, 177] on mat-pseudo-checkbox at bounding box center [605, 178] width 14 height 14
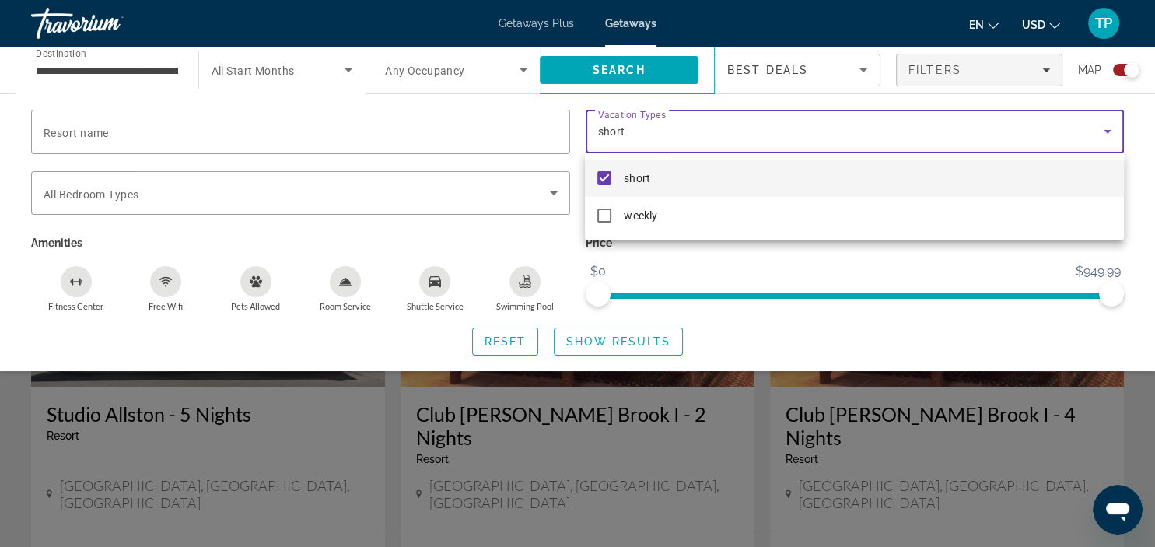
click at [285, 195] on div at bounding box center [577, 273] width 1155 height 547
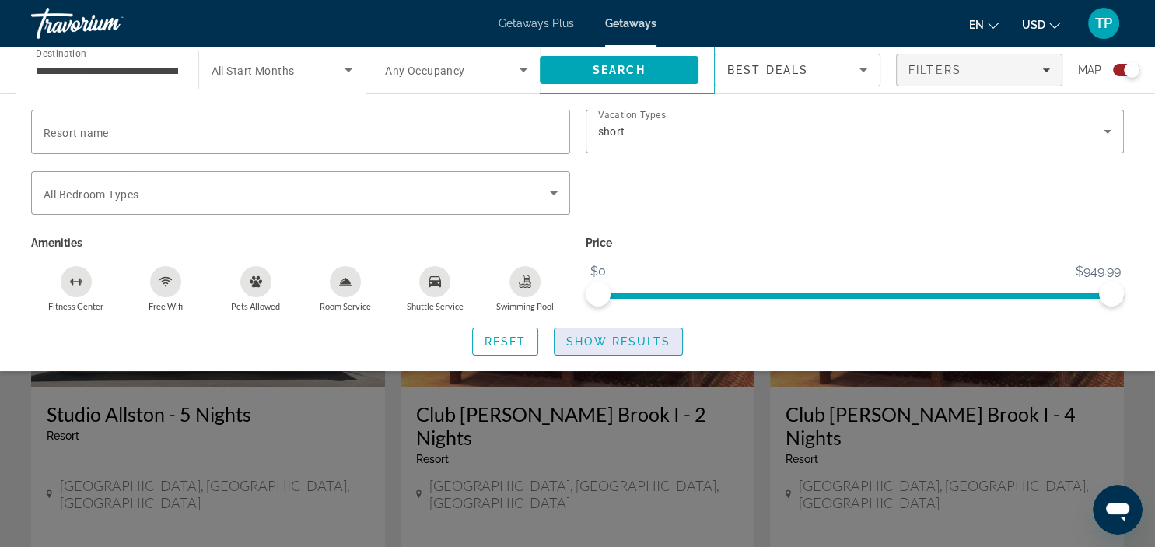
click at [582, 344] on span "Show Results" at bounding box center [618, 341] width 104 height 12
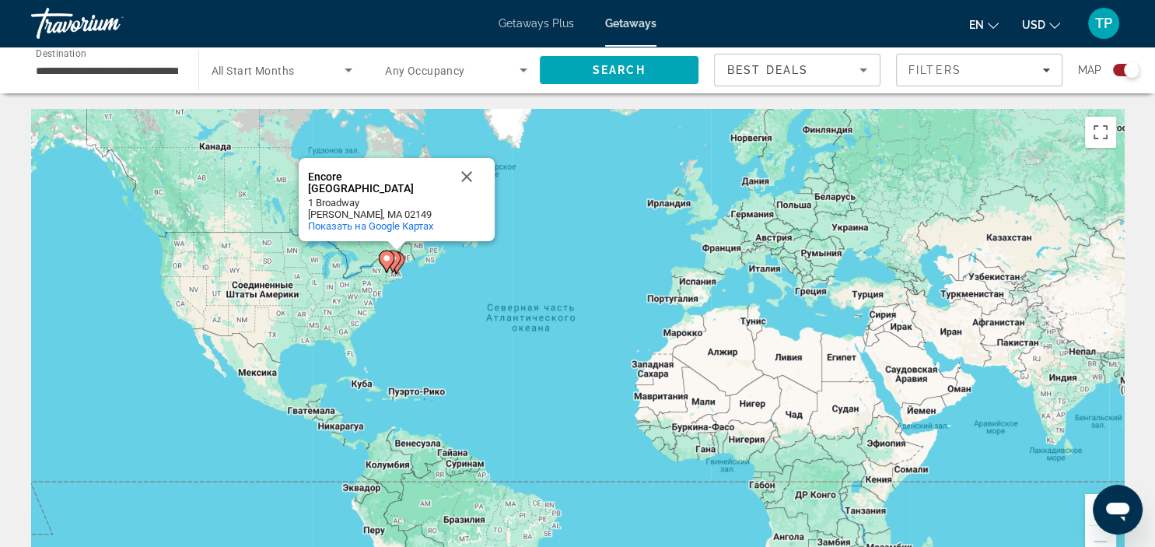
click at [389, 256] on image "Main content" at bounding box center [386, 258] width 9 height 9
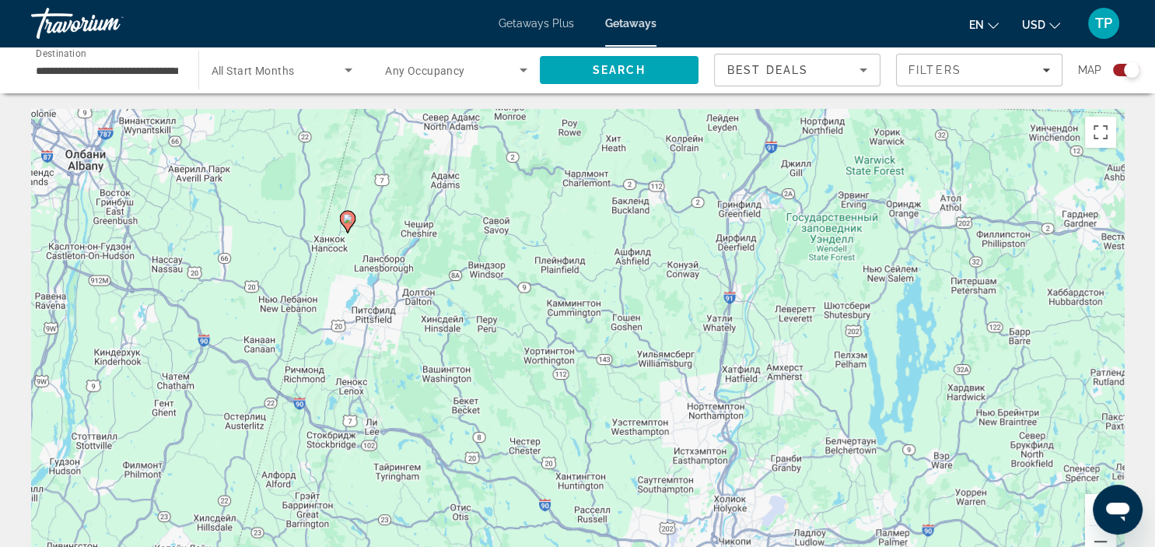
drag, startPoint x: 778, startPoint y: 358, endPoint x: 543, endPoint y: 247, distance: 260.0
click at [543, 247] on div "Чтобы активировать перетаскивание с помощью клавиатуры, нажмите Alt + Ввод. Пос…" at bounding box center [577, 342] width 1093 height 467
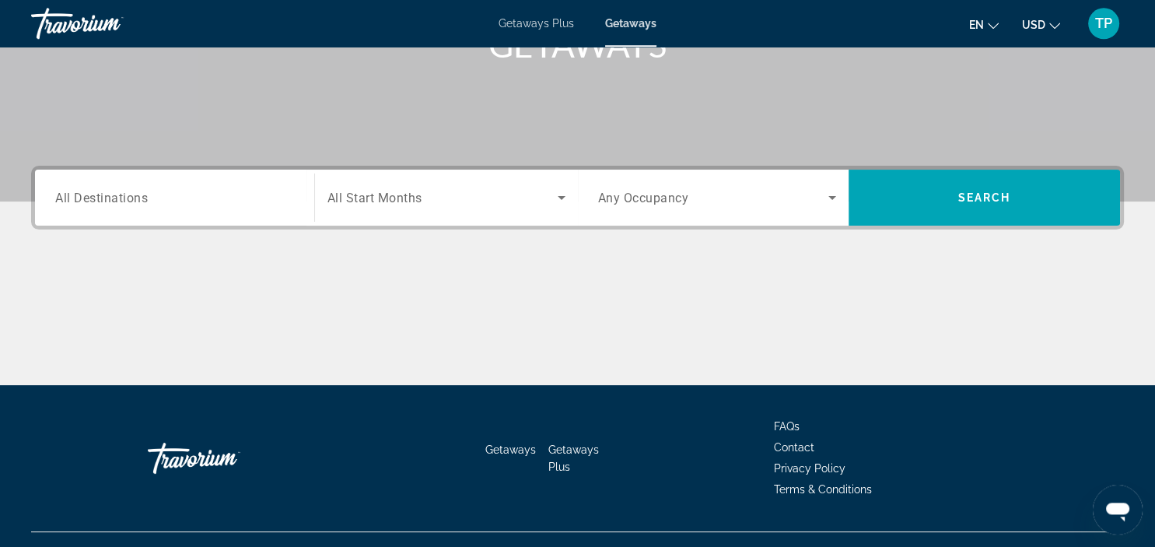
scroll to position [293, 0]
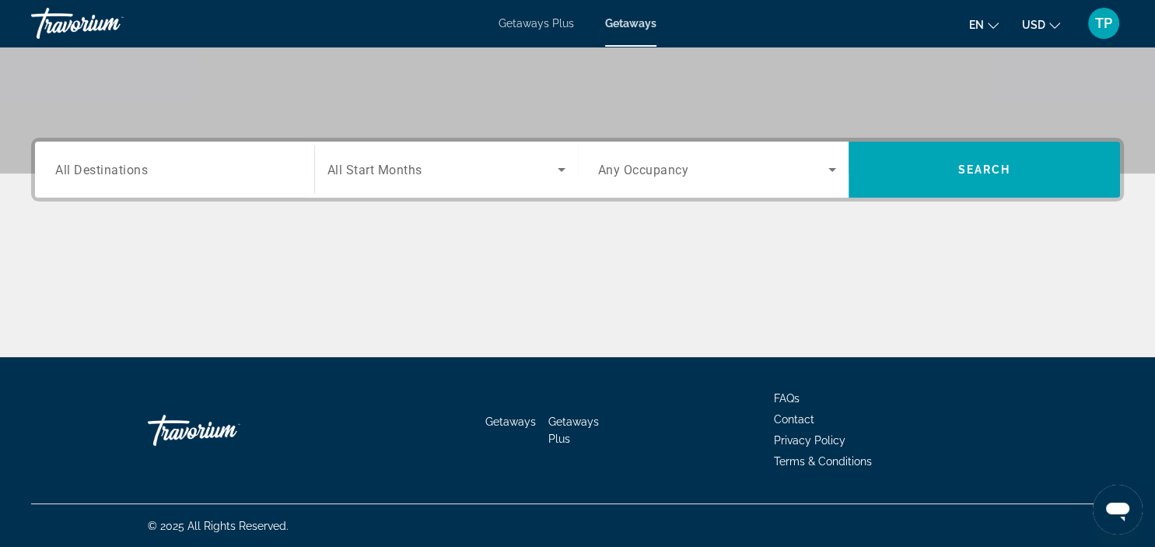
click at [92, 174] on span "All Destinations" at bounding box center [101, 169] width 93 height 15
click at [92, 174] on input "Destination All Destinations" at bounding box center [174, 170] width 239 height 19
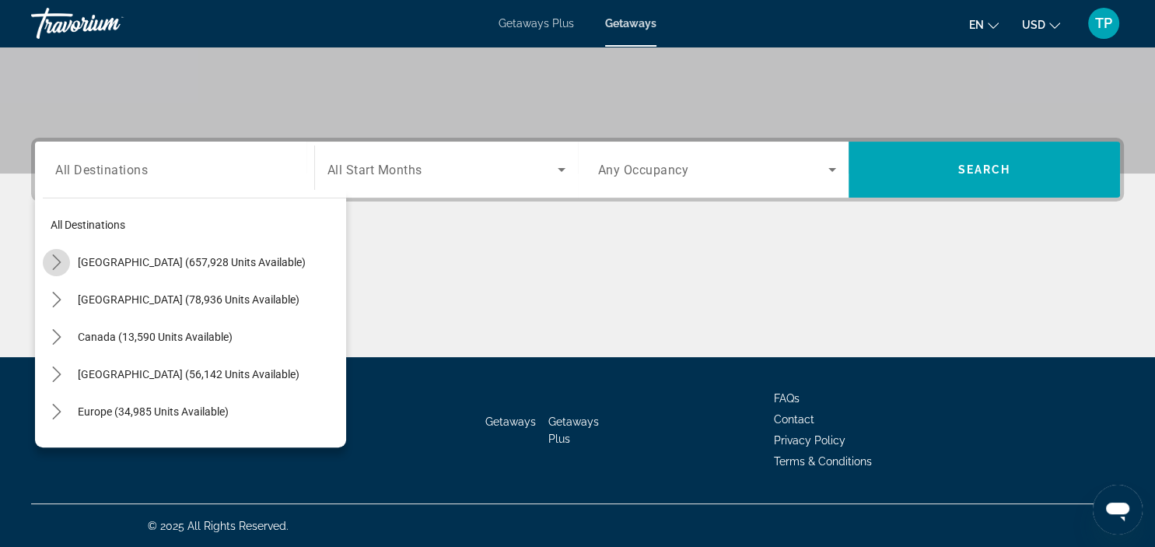
click at [56, 263] on icon "Toggle United States (657,928 units available) submenu" at bounding box center [57, 262] width 16 height 16
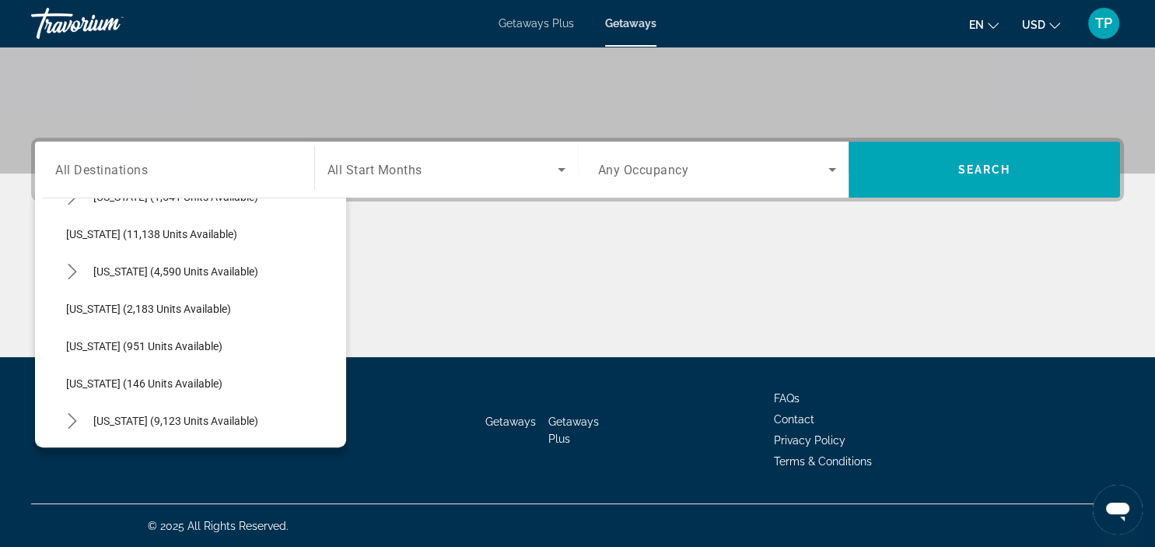
scroll to position [627, 0]
click at [122, 275] on span "[US_STATE] (4,590 units available)" at bounding box center [175, 270] width 165 height 12
type input "**********"
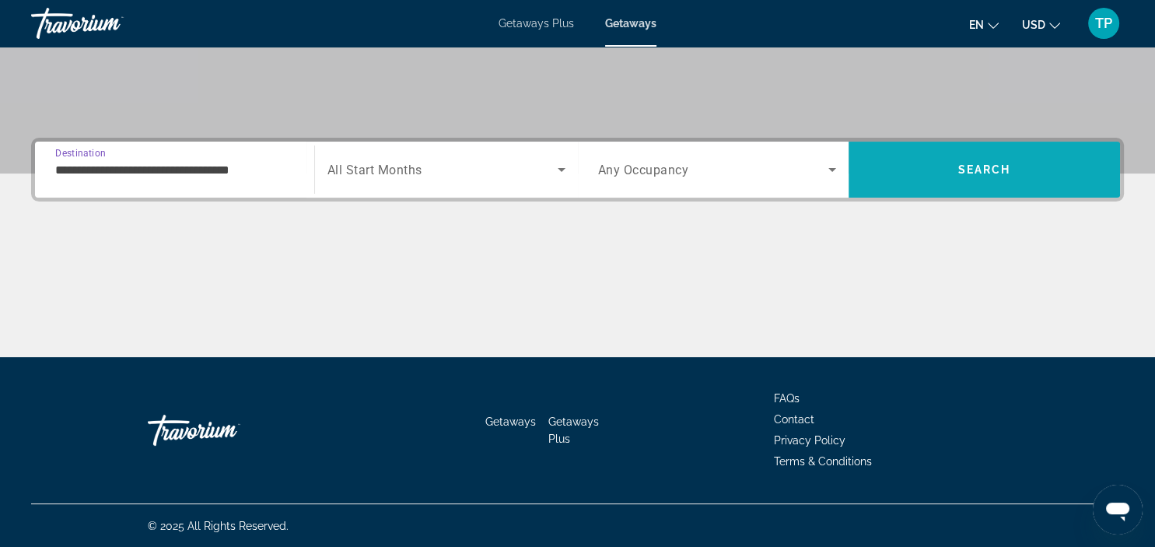
click at [966, 181] on span "Search" at bounding box center [985, 169] width 272 height 37
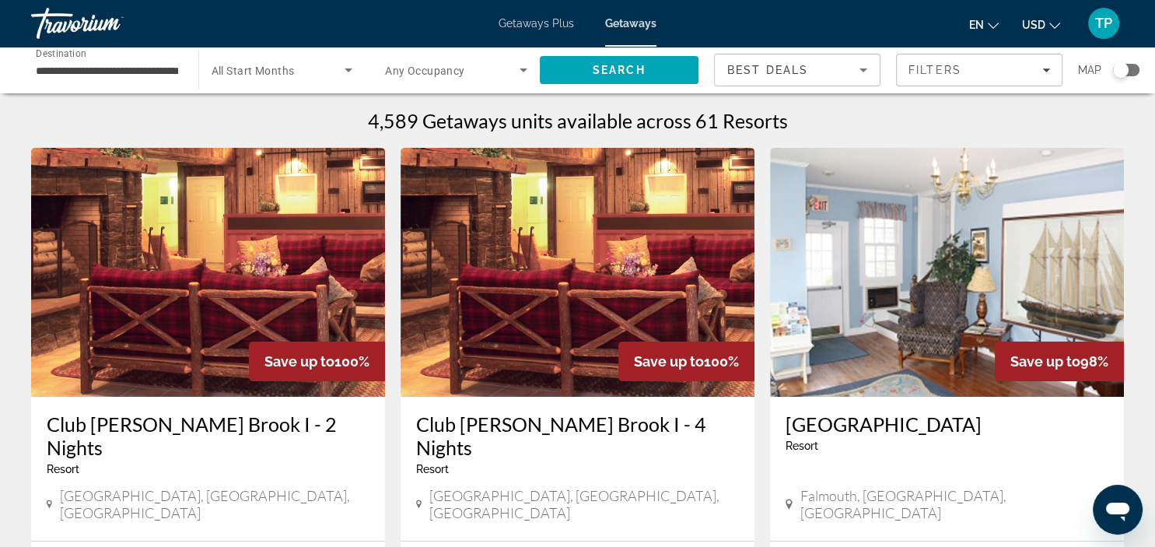
click at [1119, 66] on div "Search widget" at bounding box center [1121, 70] width 16 height 16
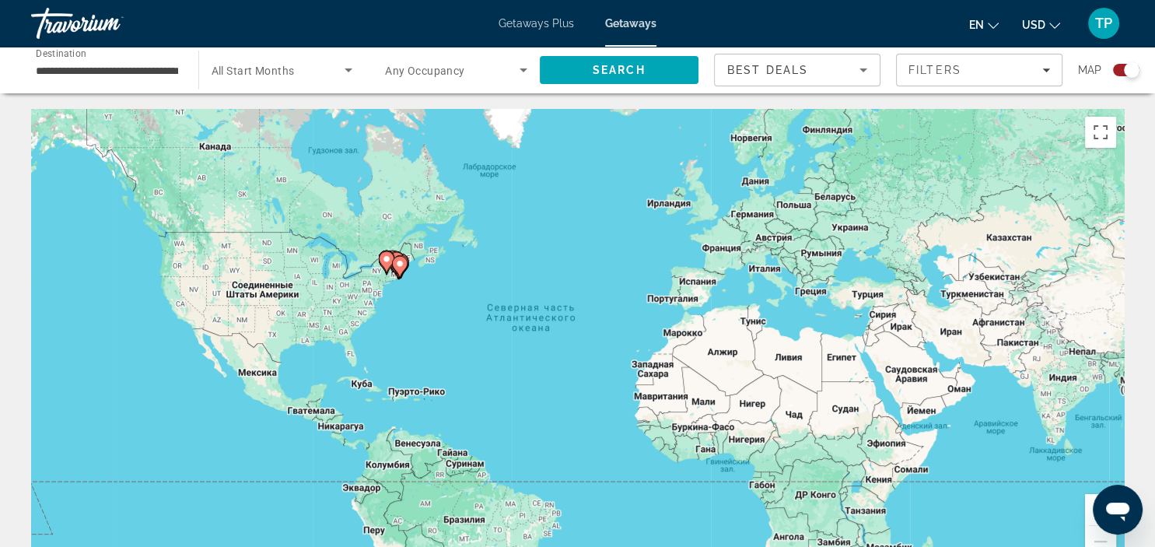
click at [394, 260] on icon "Main content" at bounding box center [399, 267] width 14 height 20
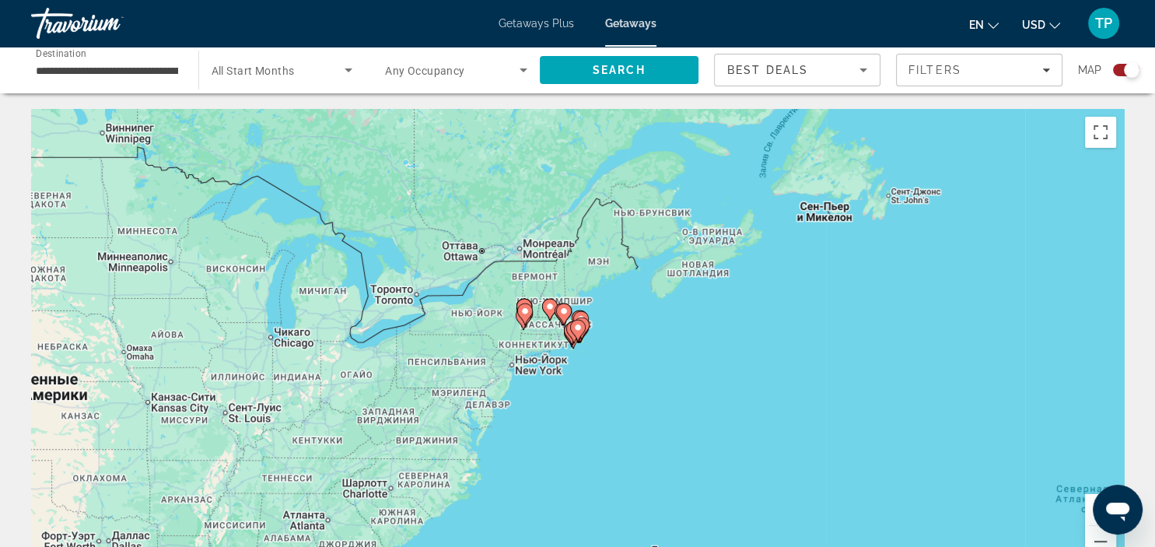
click at [558, 310] on icon "Main content" at bounding box center [563, 314] width 14 height 20
type input "**********"
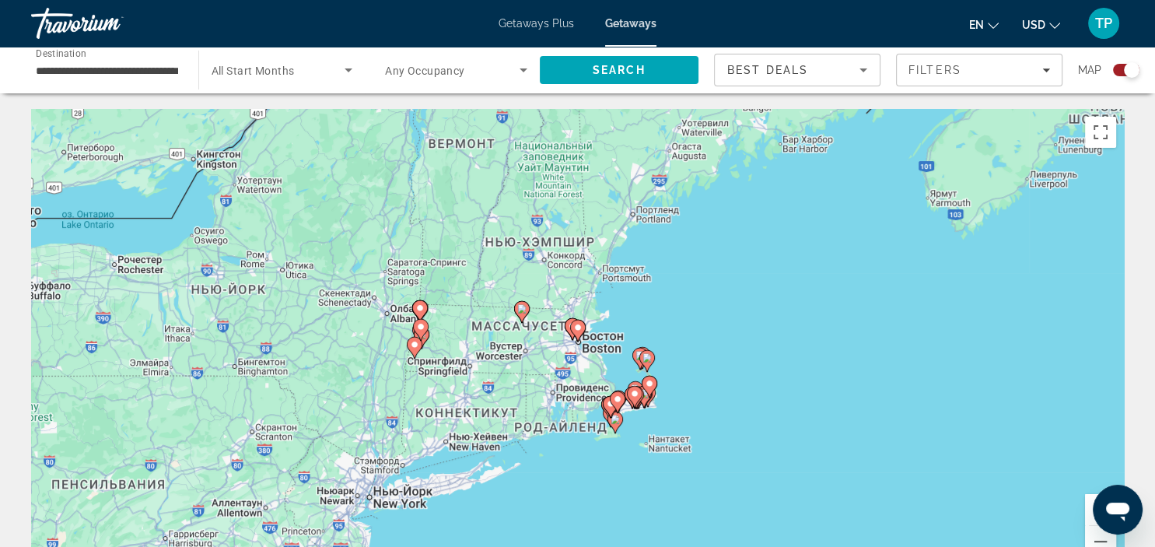
click at [569, 328] on image "Main content" at bounding box center [572, 325] width 9 height 9
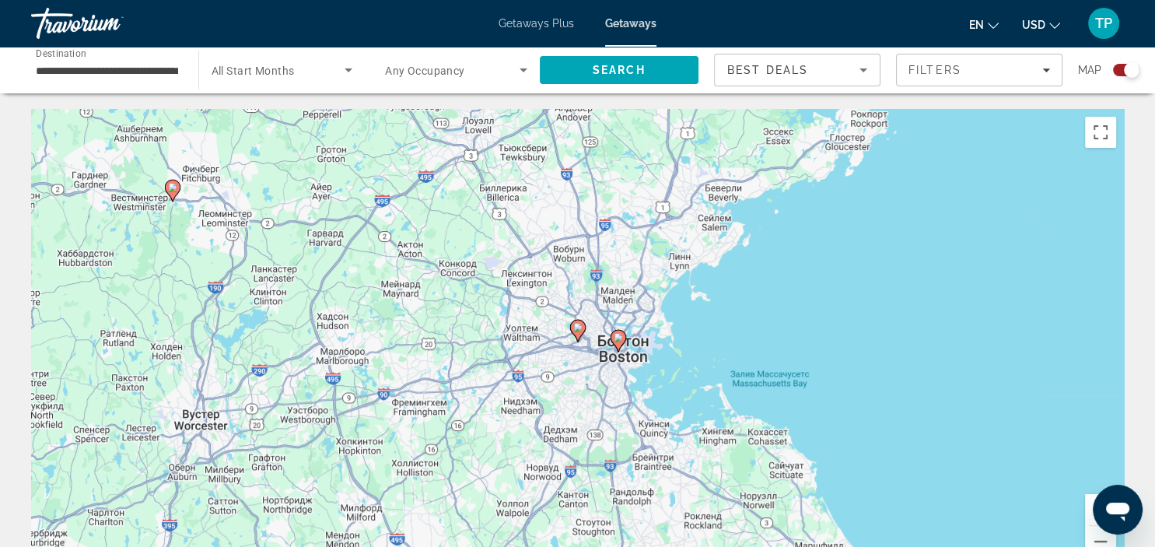
click at [615, 336] on image "Main content" at bounding box center [618, 337] width 9 height 9
